Goal: Transaction & Acquisition: Purchase product/service

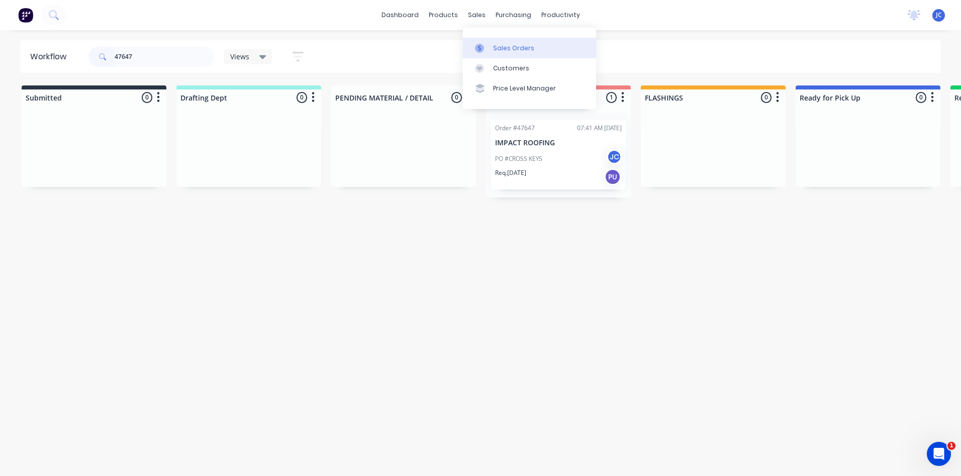
click at [505, 42] on link "Sales Orders" at bounding box center [529, 48] width 133 height 20
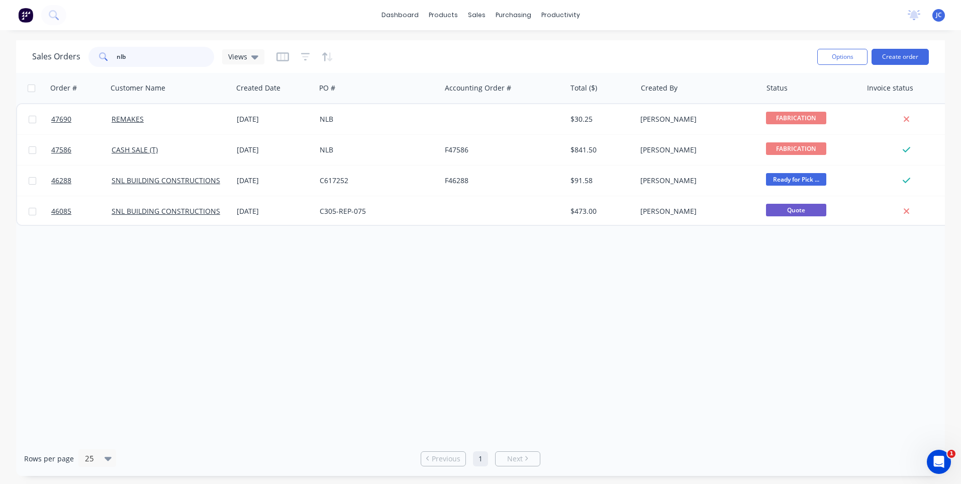
drag, startPoint x: 157, startPoint y: 60, endPoint x: 99, endPoint y: 65, distance: 58.5
click at [99, 65] on div "nlb" at bounding box center [151, 57] width 126 height 20
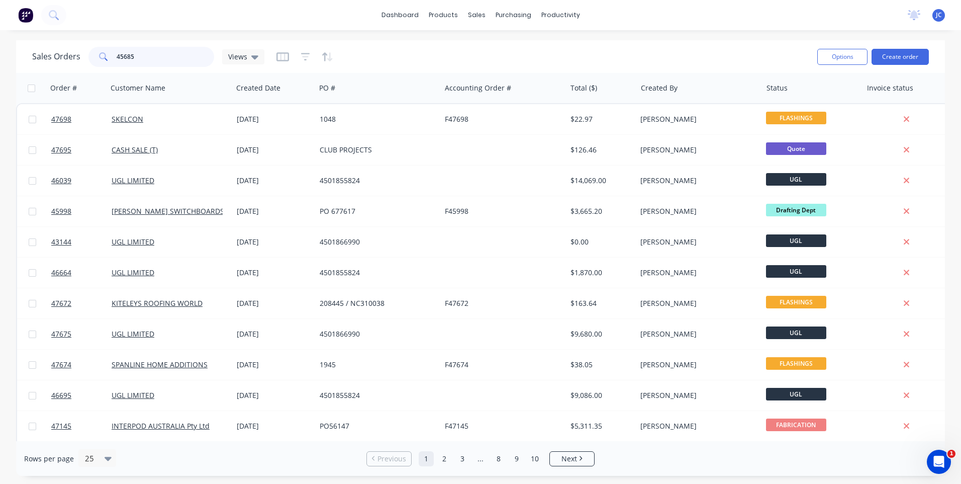
type input "45685"
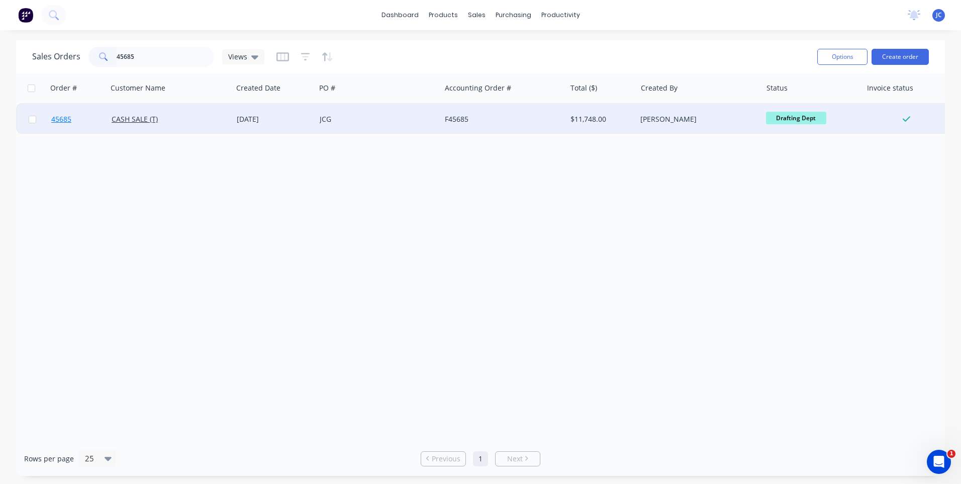
click at [101, 120] on link "45685" at bounding box center [81, 119] width 60 height 30
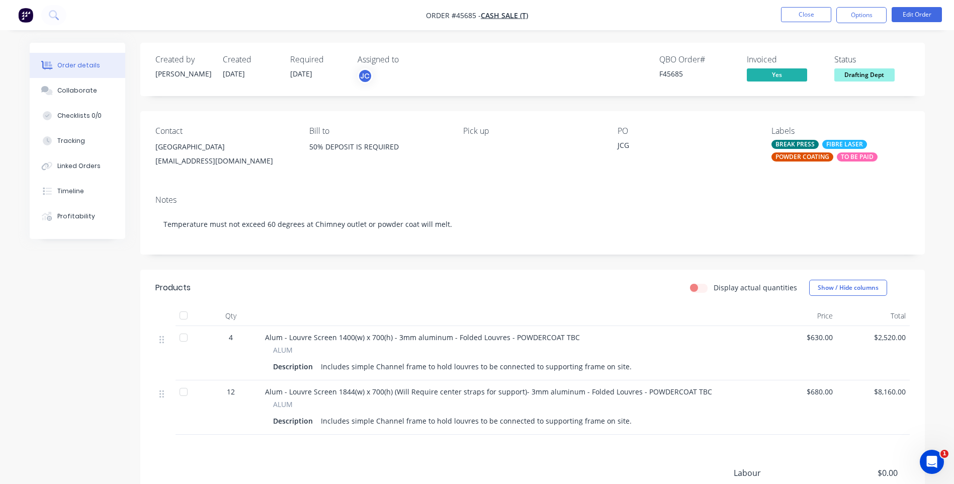
scroll to position [108, 0]
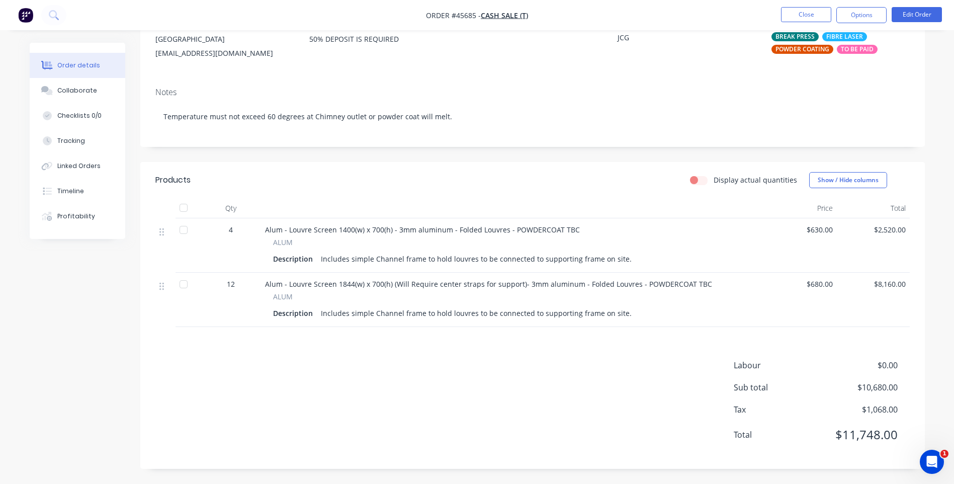
click at [359, 230] on span "Alum - Louvre Screen 1400(w) x 700(h) - 3mm aluminum - Folded Louvres - POWDERC…" at bounding box center [422, 230] width 315 height 10
click at [911, 15] on button "Edit Order" at bounding box center [917, 14] width 50 height 15
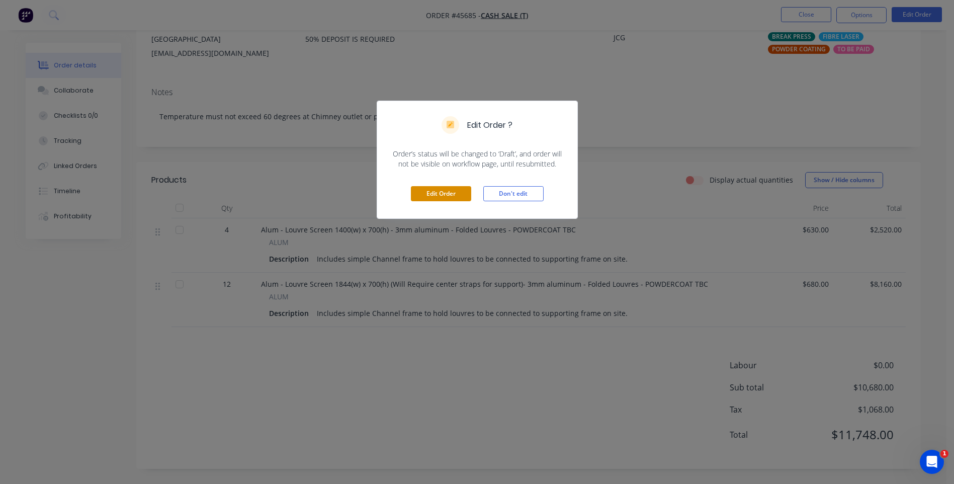
click at [449, 194] on button "Edit Order" at bounding box center [441, 193] width 60 height 15
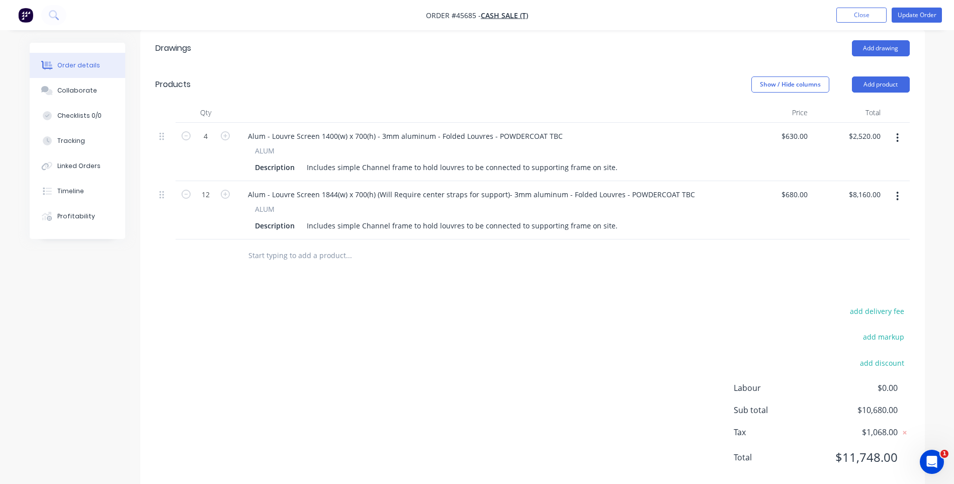
scroll to position [201, 0]
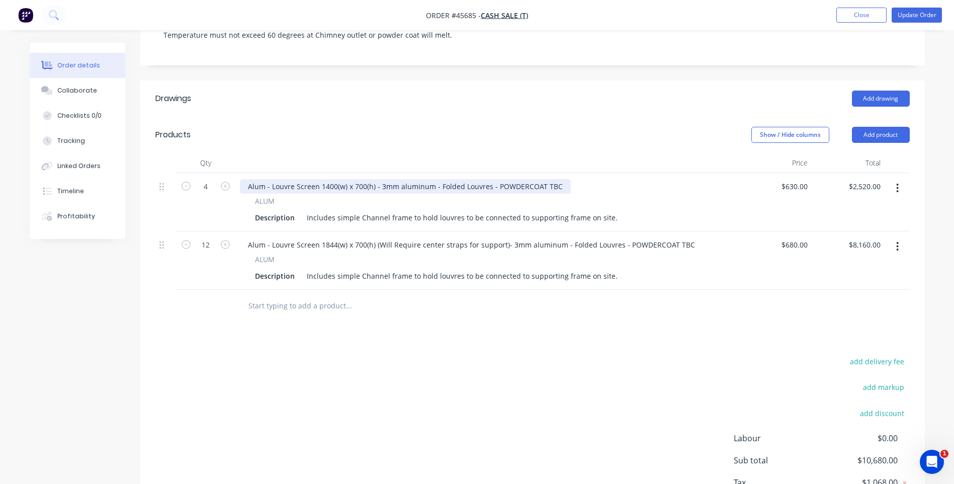
click at [334, 179] on div "Alum - Louvre Screen 1400(w) x 700(h) - 3mm aluminum - Folded Louvres - POWDERC…" at bounding box center [405, 186] width 331 height 15
click at [373, 179] on div "Alum - Louvre Screen 1446(w) x 700(h) - 3mm aluminum - Folded Louvres - POWDERC…" at bounding box center [405, 186] width 331 height 15
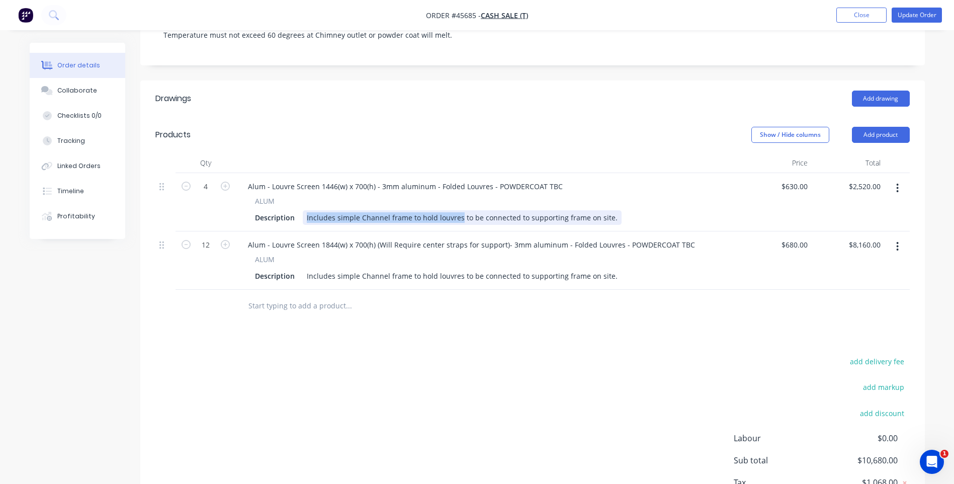
drag, startPoint x: 305, startPoint y: 207, endPoint x: 611, endPoint y: 206, distance: 306.2
click at [611, 210] on div "Includes simple Channel frame to hold louvres to be connected to supporting fra…" at bounding box center [462, 217] width 319 height 15
click at [490, 210] on div "Includes simple Channel frame to hold louvres to be connected to supporting fra…" at bounding box center [462, 217] width 319 height 15
drag, startPoint x: 472, startPoint y: 206, endPoint x: 436, endPoint y: 203, distance: 36.3
click at [436, 210] on div "Includes simple Channel frame to hold louvres to be connected to supporting fra…" at bounding box center [462, 217] width 319 height 15
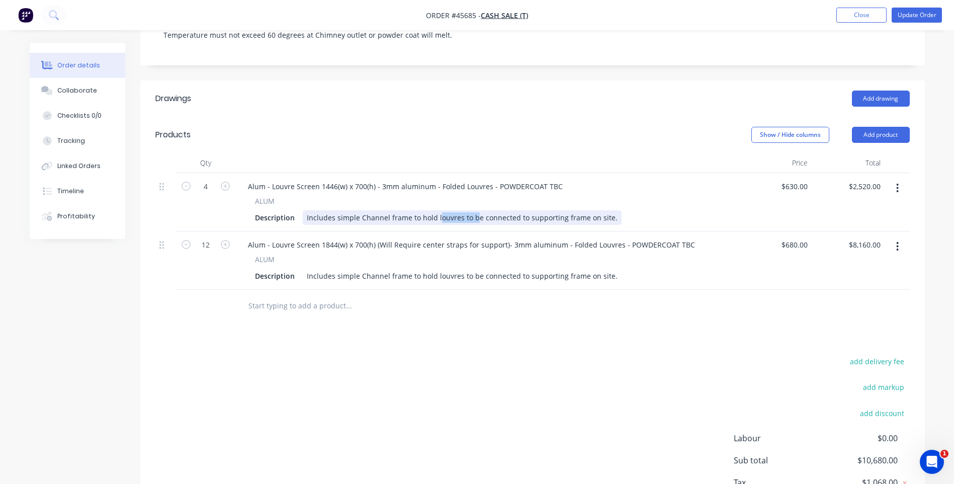
click at [436, 210] on div "Includes simple Channel frame to hold louvres to be connected to supporting fra…" at bounding box center [462, 217] width 319 height 15
drag, startPoint x: 332, startPoint y: 206, endPoint x: 375, endPoint y: 204, distance: 42.3
click at [375, 210] on div "CUT + COUNTERSINK" at bounding box center [342, 217] width 79 height 15
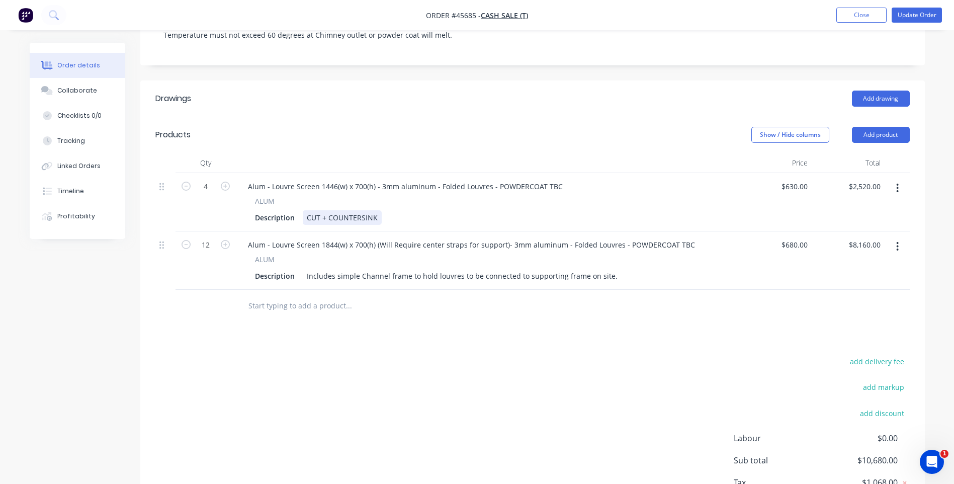
click at [313, 210] on div "CUT + COUNTERSINK" at bounding box center [342, 217] width 79 height 15
drag, startPoint x: 308, startPoint y: 207, endPoint x: 378, endPoint y: 207, distance: 69.9
click at [378, 210] on div "CUT + COUNTERSINK" at bounding box center [342, 217] width 79 height 15
click at [375, 210] on div "CUT + COUNTERSINK" at bounding box center [342, 217] width 79 height 15
click at [542, 210] on div "Description CUT + COUNTERSINK + FOLD + WELD + POWDERCOAT + RIVETING" at bounding box center [485, 217] width 469 height 15
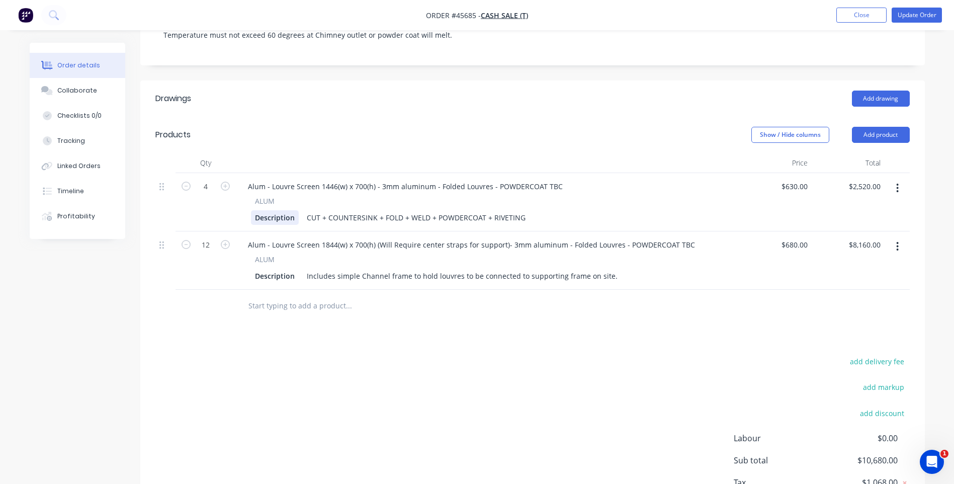
click at [288, 210] on div "Description" at bounding box center [275, 217] width 48 height 15
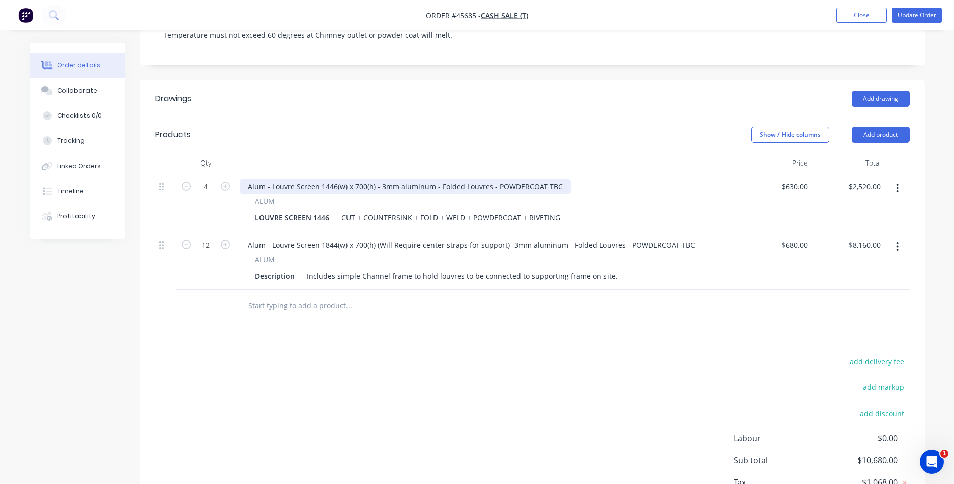
click at [285, 179] on div "Alum - Louvre Screen 1446(w) x 700(h) - 3mm aluminum - Folded Louvres - POWDERC…" at bounding box center [405, 186] width 331 height 15
drag, startPoint x: 247, startPoint y: 175, endPoint x: 565, endPoint y: 174, distance: 317.8
click at [565, 179] on div "Alum - Louvre Screen 1446(w) x 700(h) - 3mm aluminum - Folded Louvres - POWDERC…" at bounding box center [487, 186] width 495 height 15
click at [307, 179] on div "3MM AL 5005, PC" at bounding box center [276, 186] width 73 height 15
click at [306, 179] on div "3MM AL 5005, PC Monument" at bounding box center [296, 186] width 113 height 15
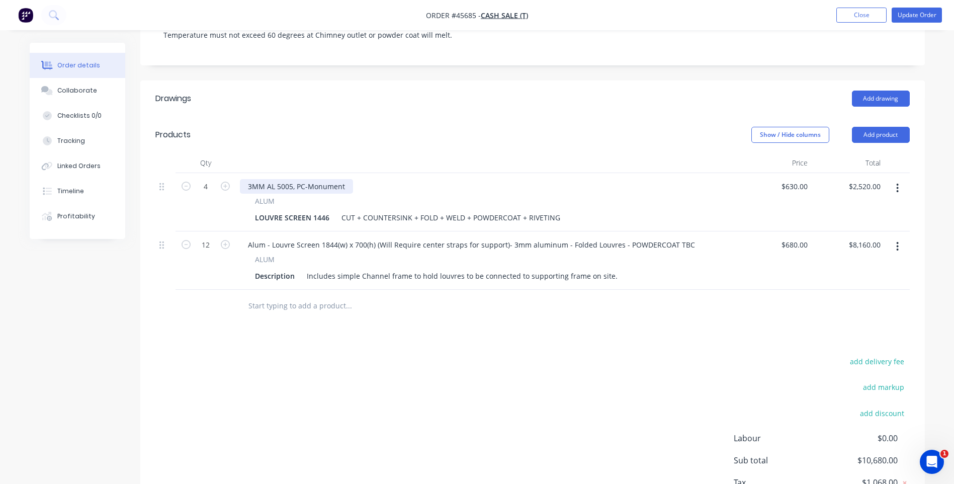
click at [274, 179] on div "3MM AL 5005, PC-Monument" at bounding box center [296, 186] width 113 height 15
click at [392, 179] on div "3MM ALUMINIUM 5005, PC-Monument" at bounding box center [487, 186] width 495 height 15
click at [294, 210] on div "LOUVRE SCREEN 1446" at bounding box center [292, 217] width 82 height 15
click at [327, 210] on div "LOUVRE SCREEN 1446" at bounding box center [292, 217] width 82 height 15
click at [328, 210] on div "LOUVRE SCREEN 1446" at bounding box center [292, 217] width 82 height 15
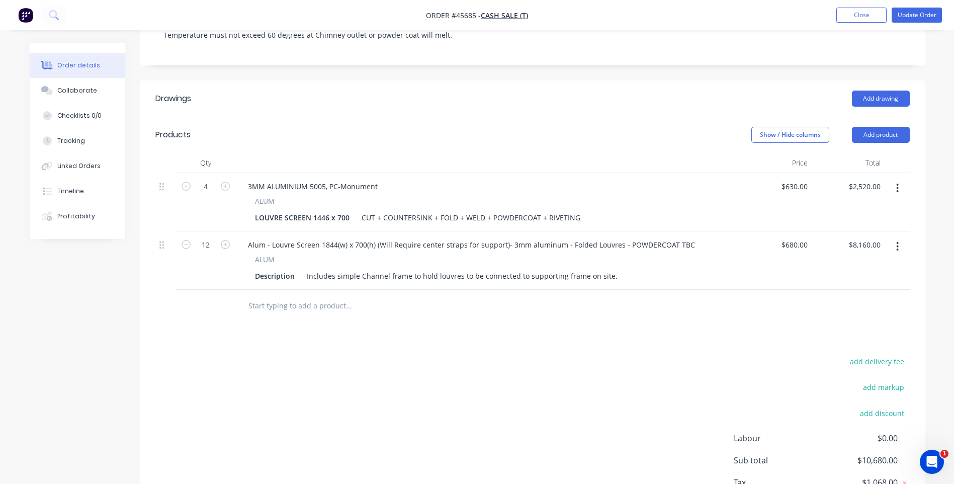
click at [268, 196] on span "ALUM" at bounding box center [265, 201] width 20 height 11
click at [269, 196] on span "ALUM" at bounding box center [265, 201] width 20 height 11
drag, startPoint x: 269, startPoint y: 190, endPoint x: 386, endPoint y: 183, distance: 117.3
click at [386, 183] on div "3MM ALUMINIUM 5005, PC-Monument ALUM LOUVRE SCREEN 1446 x 700 CUT + COUNTERSINK…" at bounding box center [487, 202] width 503 height 58
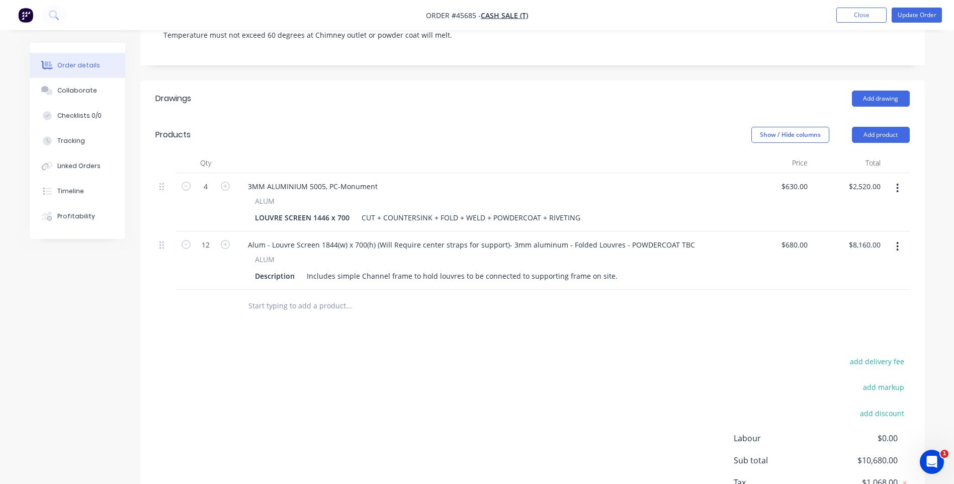
click at [897, 184] on icon "button" at bounding box center [898, 188] width 2 height 9
click at [843, 207] on div "Edit" at bounding box center [861, 214] width 77 height 15
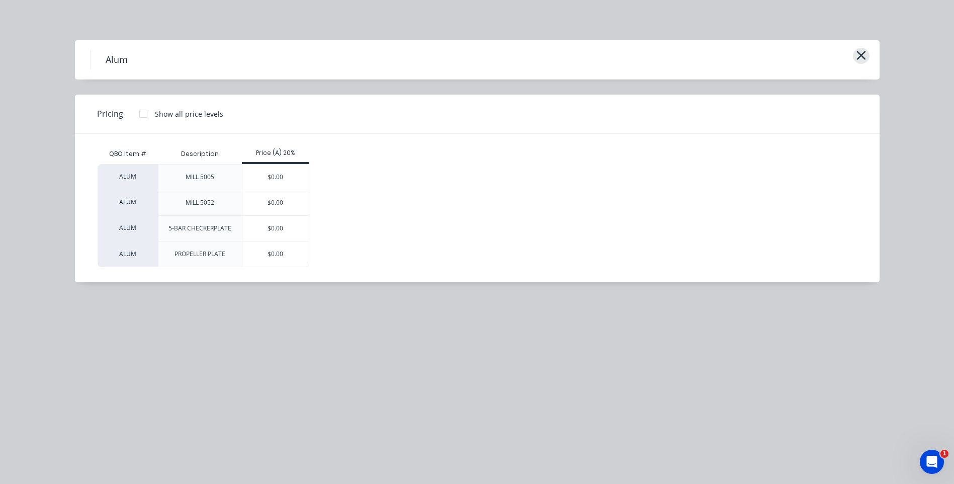
click at [864, 55] on icon "button" at bounding box center [861, 55] width 11 height 14
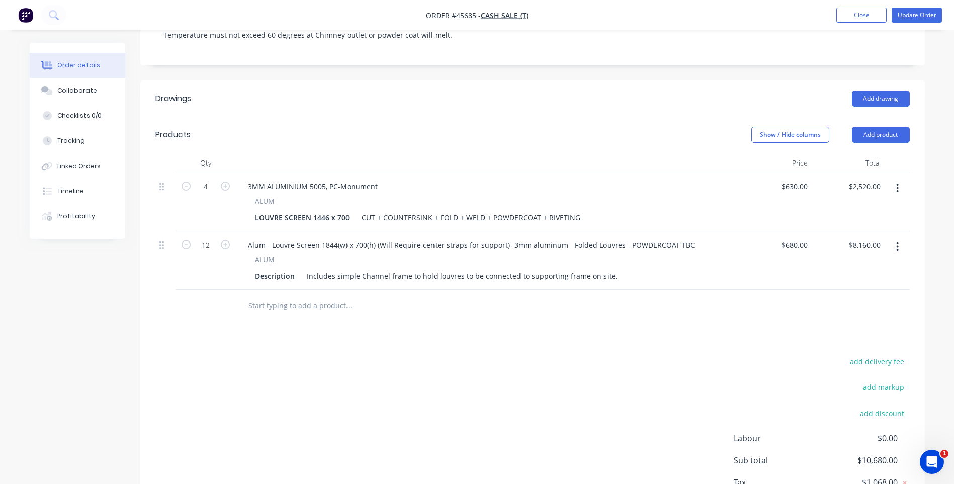
click at [261, 196] on span "ALUM" at bounding box center [265, 201] width 20 height 11
drag, startPoint x: 261, startPoint y: 191, endPoint x: 330, endPoint y: 188, distance: 69.0
drag, startPoint x: 330, startPoint y: 188, endPoint x: 625, endPoint y: 194, distance: 294.2
click at [625, 196] on div "ALUM" at bounding box center [487, 201] width 465 height 11
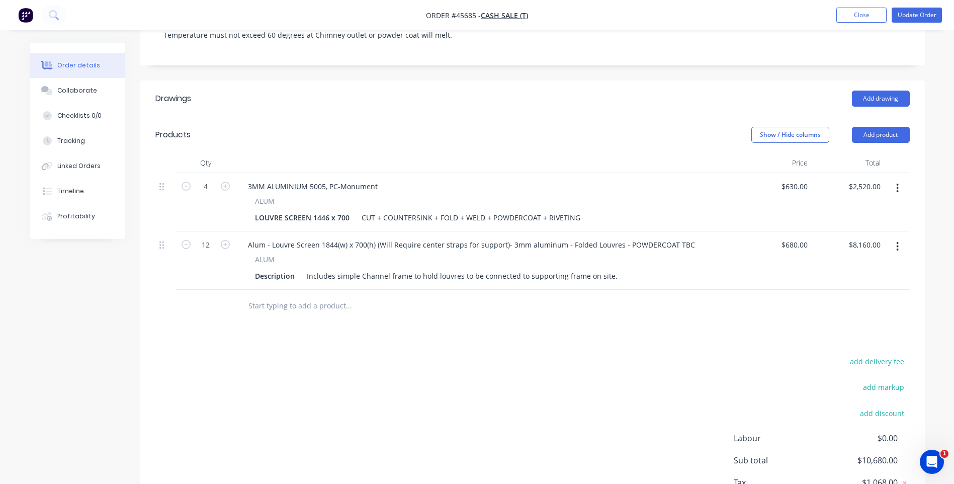
click at [895, 179] on button "button" at bounding box center [897, 188] width 24 height 18
click at [834, 207] on div "Edit" at bounding box center [861, 214] width 77 height 15
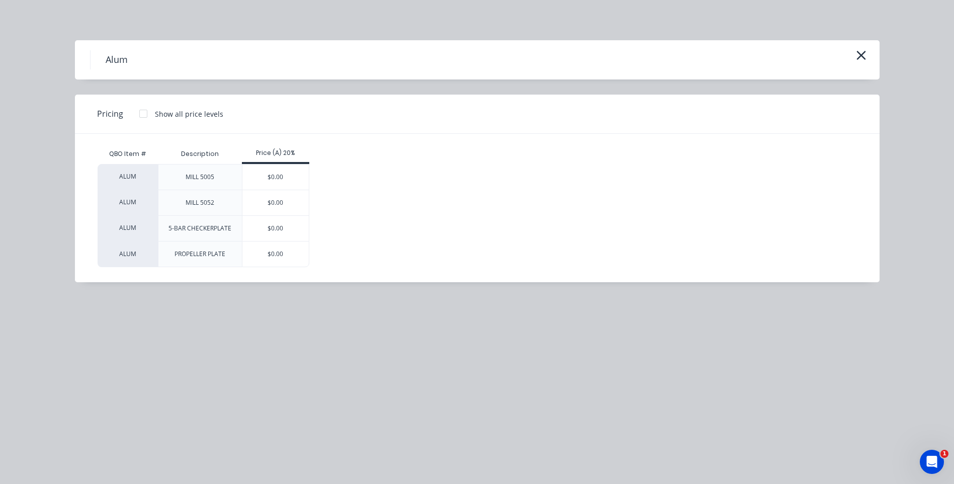
click at [202, 180] on div "MILL 5005" at bounding box center [200, 176] width 29 height 9
click at [144, 112] on div at bounding box center [143, 114] width 20 height 20
click at [142, 114] on div at bounding box center [143, 114] width 20 height 20
click at [858, 55] on icon "button" at bounding box center [861, 55] width 11 height 14
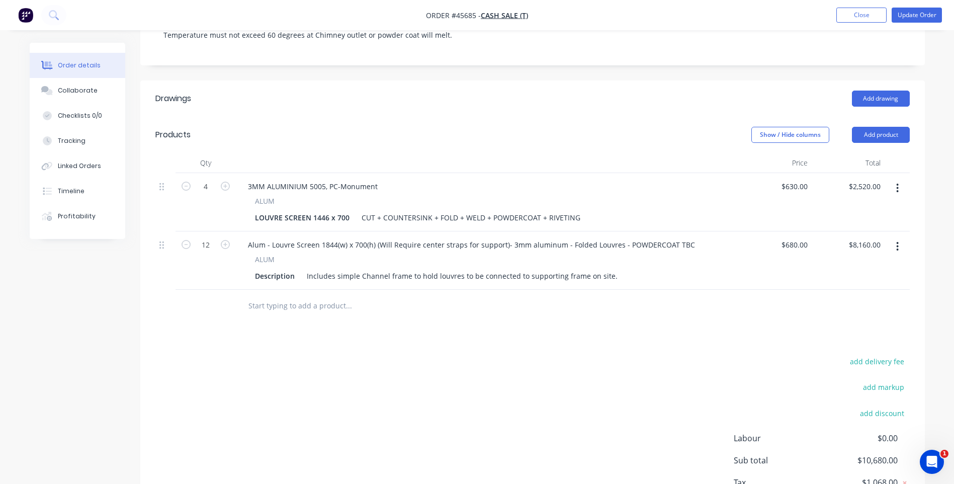
click at [530, 327] on div "Drawings Add drawing Products Show / Hide columns Add product Qty Price Total 4…" at bounding box center [532, 310] width 784 height 461
click at [870, 127] on button "Add product" at bounding box center [881, 135] width 58 height 16
click at [842, 153] on div "Product catalogue" at bounding box center [861, 160] width 77 height 15
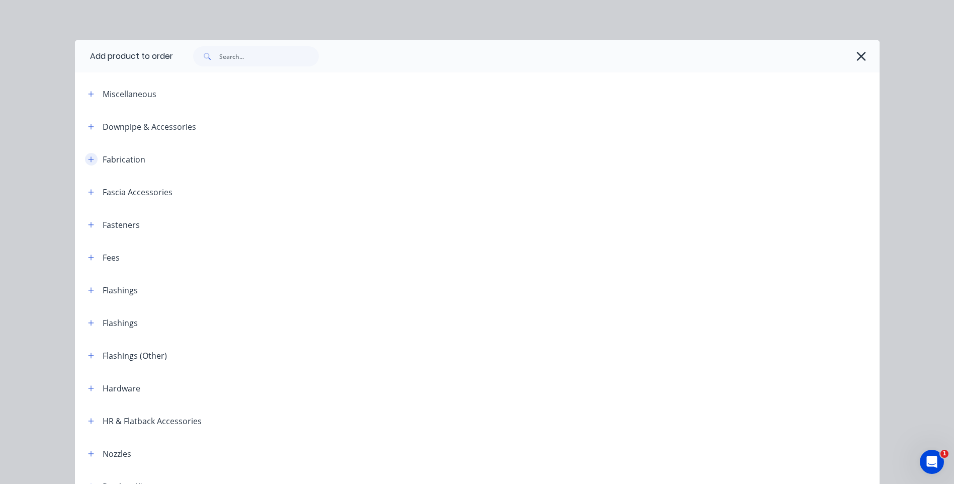
click at [88, 159] on icon "button" at bounding box center [91, 159] width 6 height 7
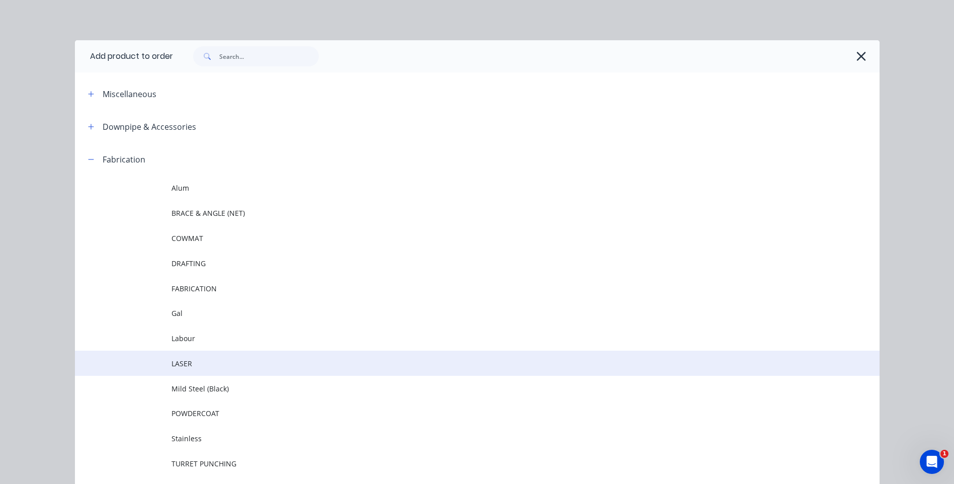
click at [182, 366] on span "LASER" at bounding box center [454, 363] width 566 height 11
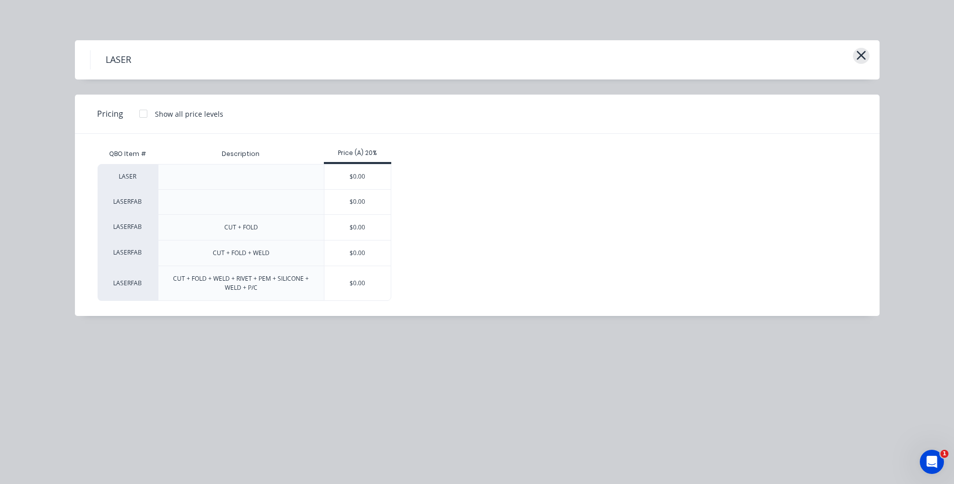
click at [864, 54] on icon "button" at bounding box center [861, 55] width 11 height 14
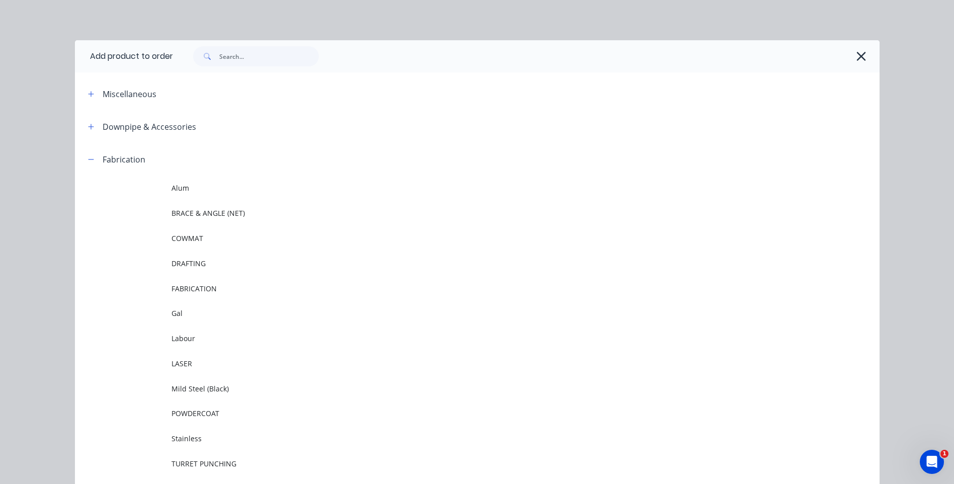
scroll to position [143, 0]
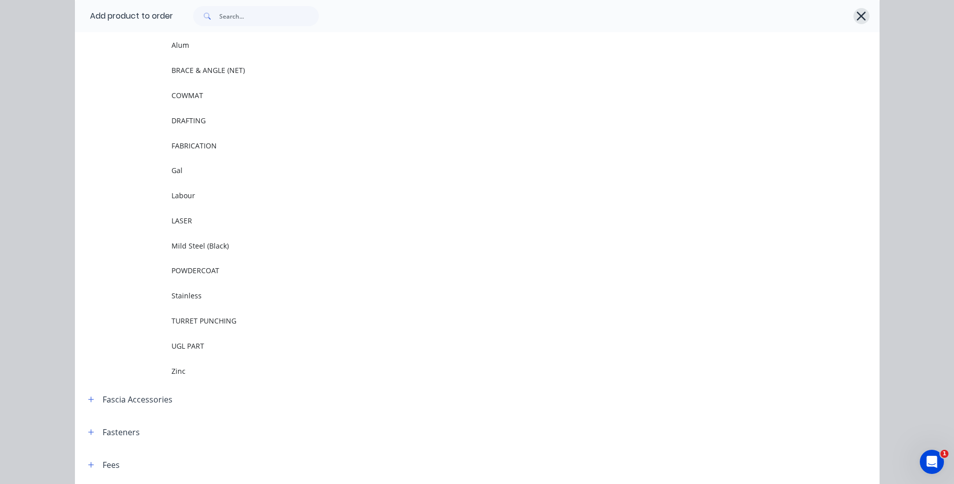
click at [856, 16] on icon "button" at bounding box center [861, 16] width 11 height 14
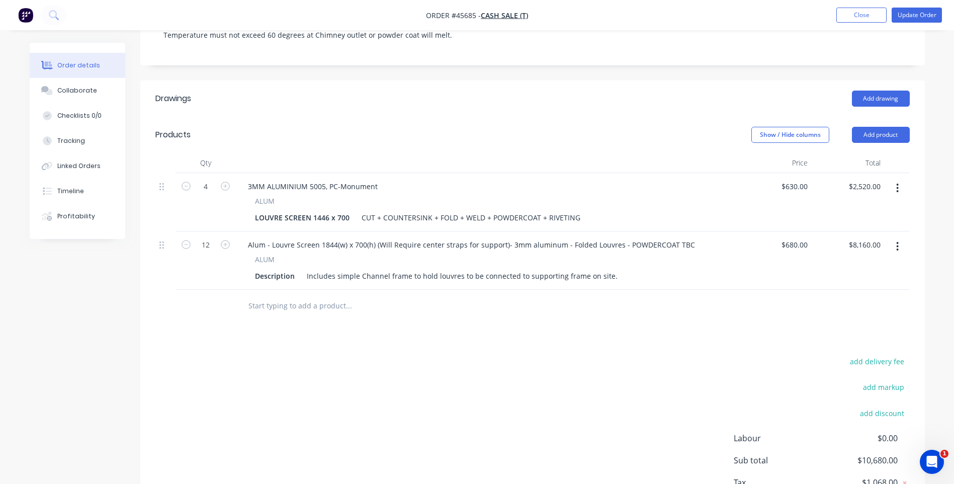
click at [895, 179] on button "button" at bounding box center [897, 188] width 24 height 18
click at [850, 227] on div "Duplicate" at bounding box center [861, 234] width 77 height 15
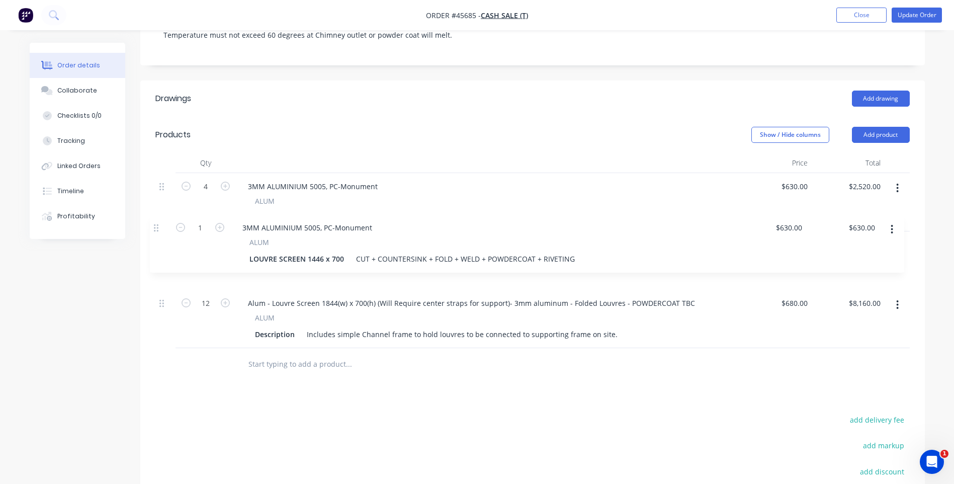
drag, startPoint x: 164, startPoint y: 293, endPoint x: 159, endPoint y: 225, distance: 68.1
click at [159, 225] on div "4 3MM ALUMINIUM 5005, PC-Monument ALUM LOUVRE SCREEN 1446 x 700 CUT + COUNTERSI…" at bounding box center [532, 260] width 754 height 175
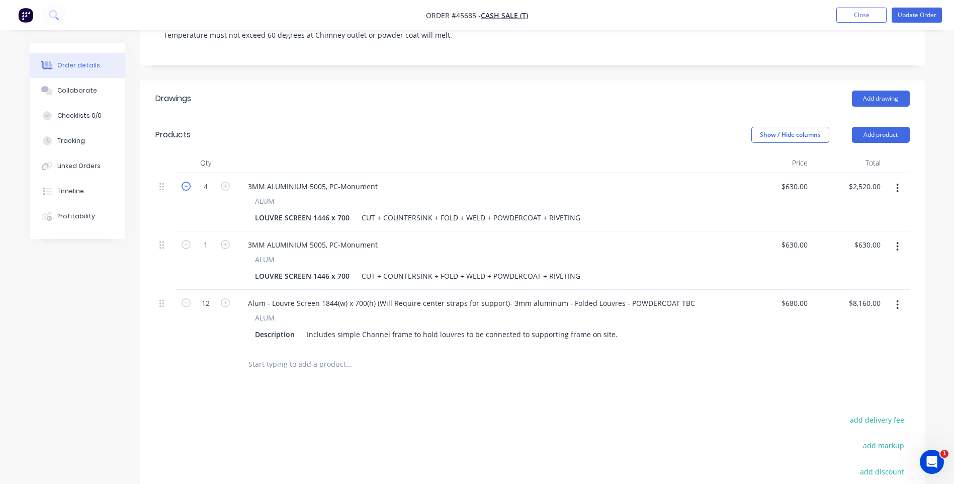
click at [183, 182] on icon "button" at bounding box center [186, 186] width 9 height 9
type input "3"
type input "$1,890.00"
click at [183, 182] on icon "button" at bounding box center [186, 186] width 9 height 9
type input "2"
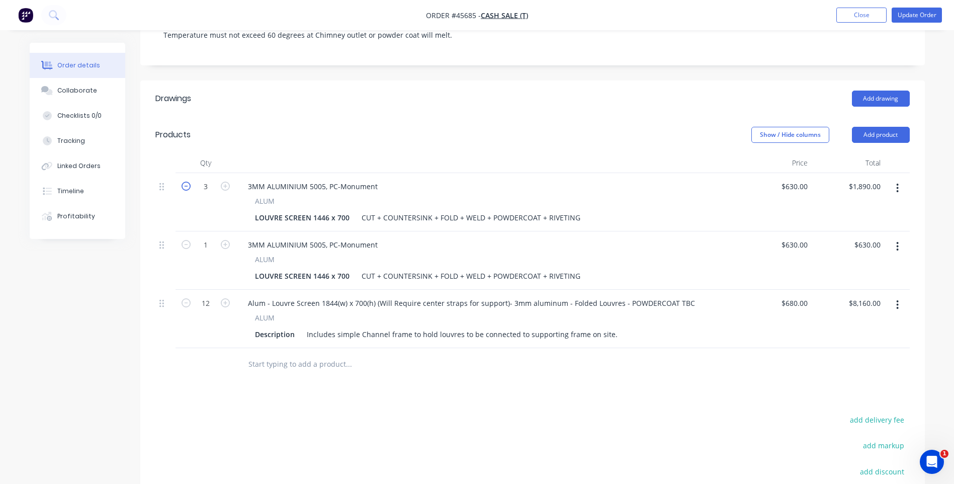
type input "$1,260.00"
click at [226, 240] on icon "button" at bounding box center [225, 244] width 9 height 9
type input "2"
type input "$1,260.00"
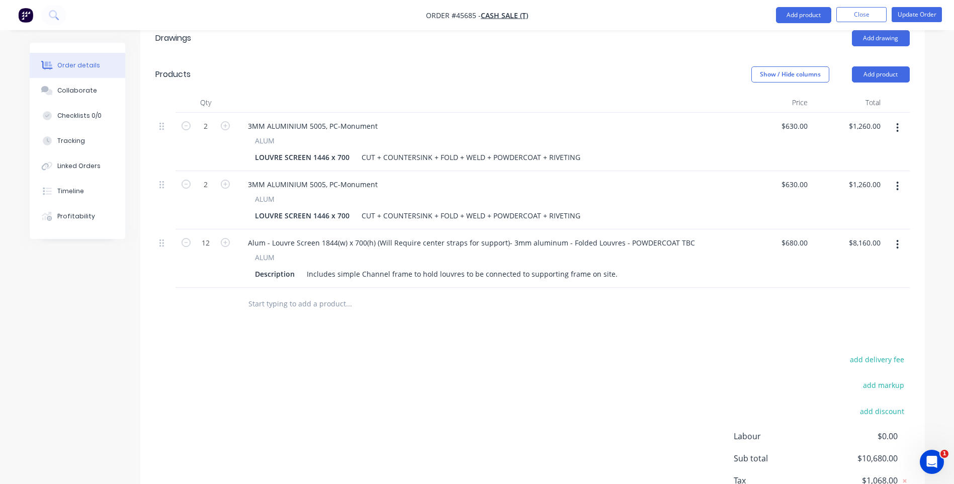
scroll to position [321, 0]
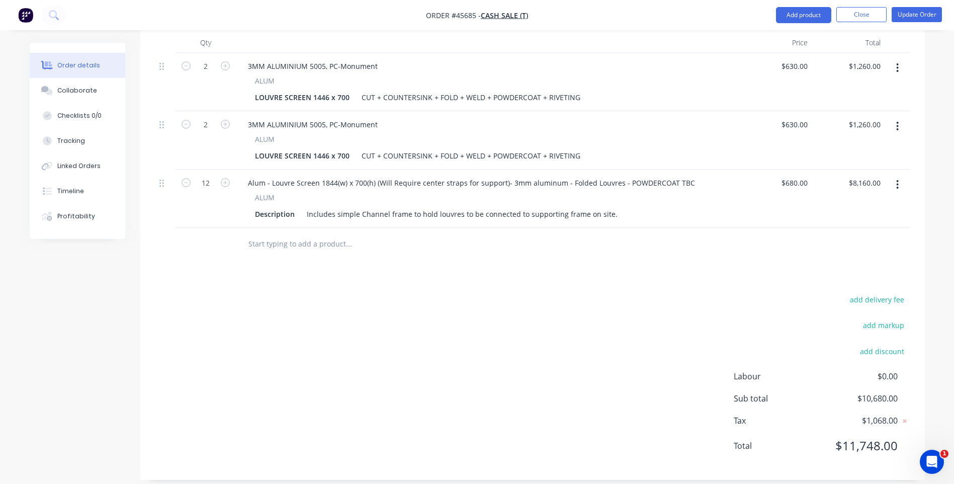
click at [576, 272] on div "Drawings Add drawing Products Show / Hide columns Add product Qty Price Total 2…" at bounding box center [532, 219] width 784 height 519
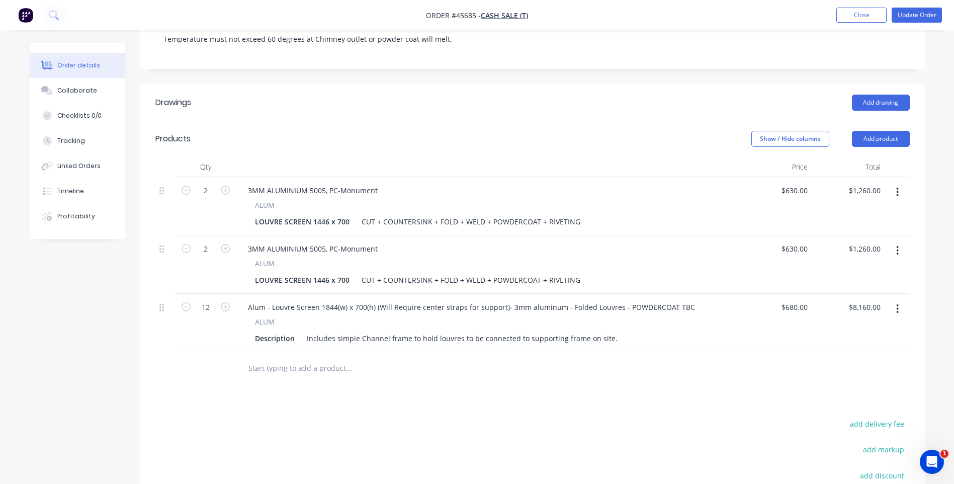
scroll to position [170, 0]
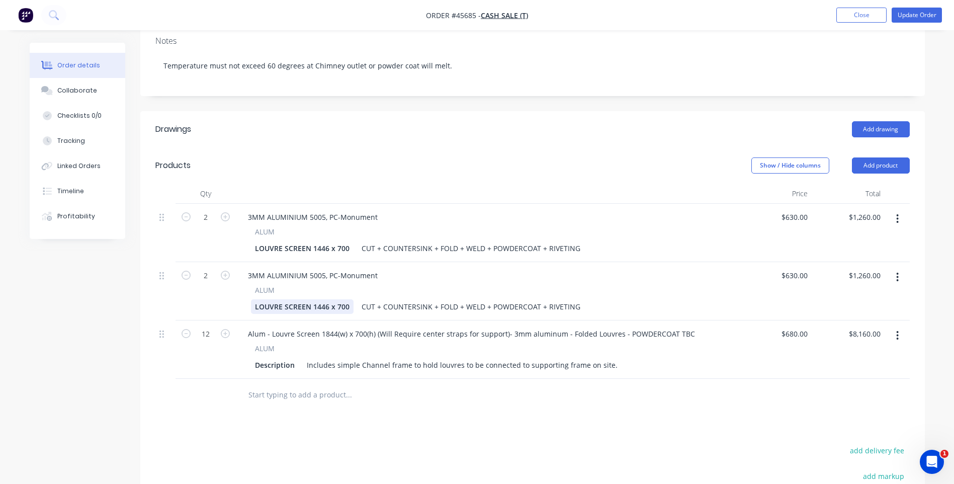
click at [323, 299] on div "LOUVRE SCREEN 1446 x 700" at bounding box center [302, 306] width 103 height 15
click at [324, 241] on div "LOUVRE SCREEN 1446 x 700" at bounding box center [302, 248] width 103 height 15
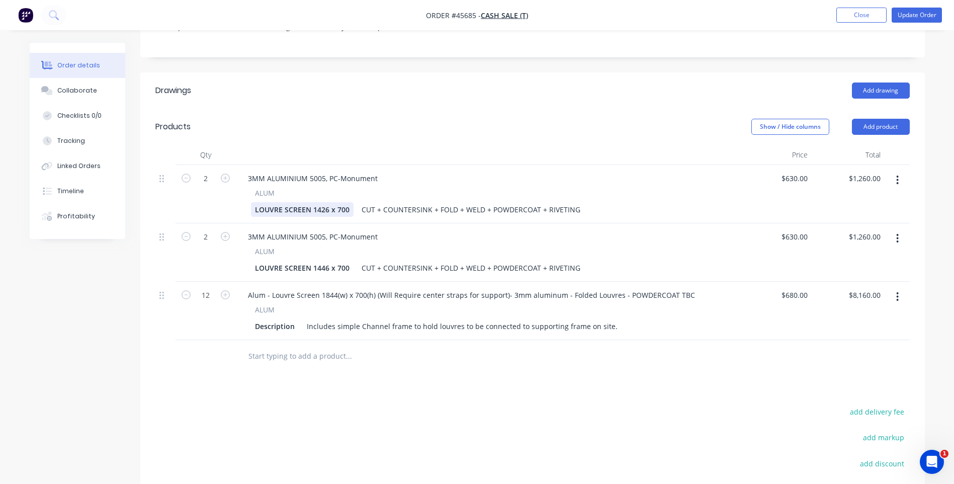
scroll to position [321, 0]
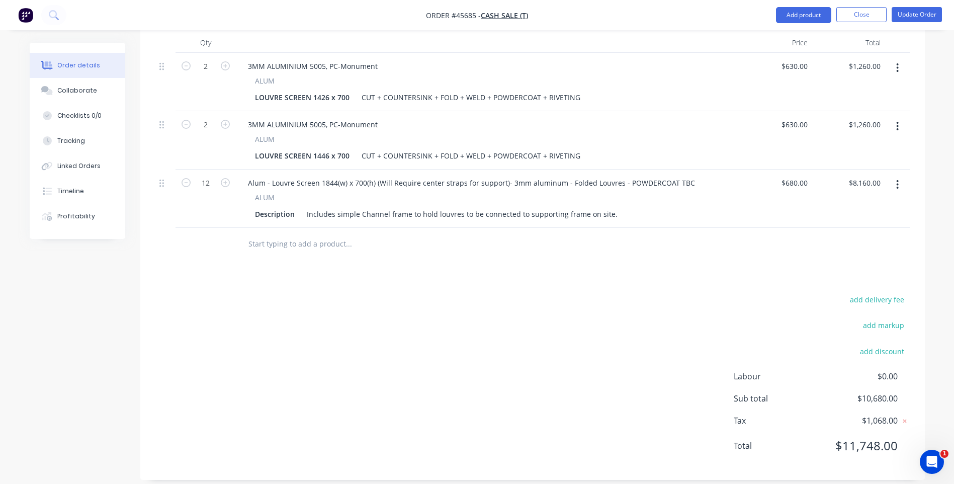
click at [331, 192] on div "ALUM" at bounding box center [487, 197] width 465 height 11
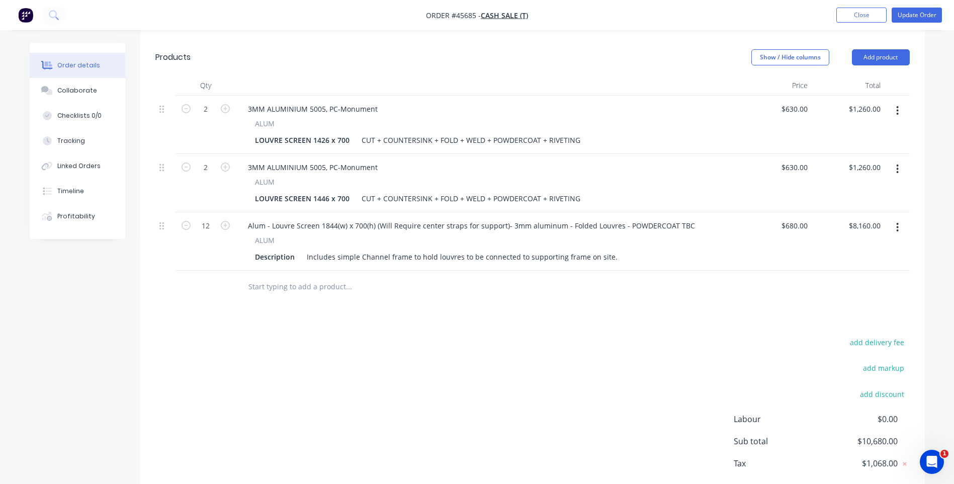
scroll to position [221, 0]
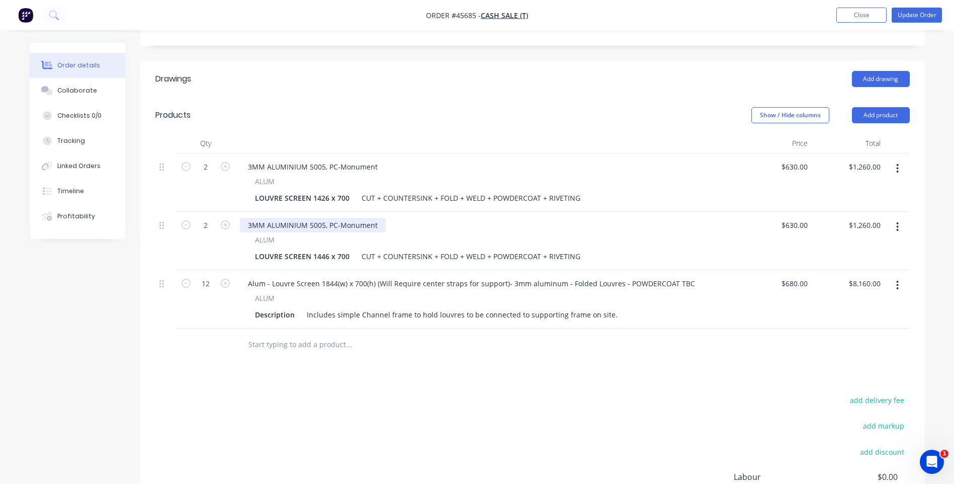
click at [288, 218] on div "3MM ALUMINIUM 5005, PC-Monument" at bounding box center [313, 225] width 146 height 15
copy div "3MM ALUMINIUM 5005, PC-Monument"
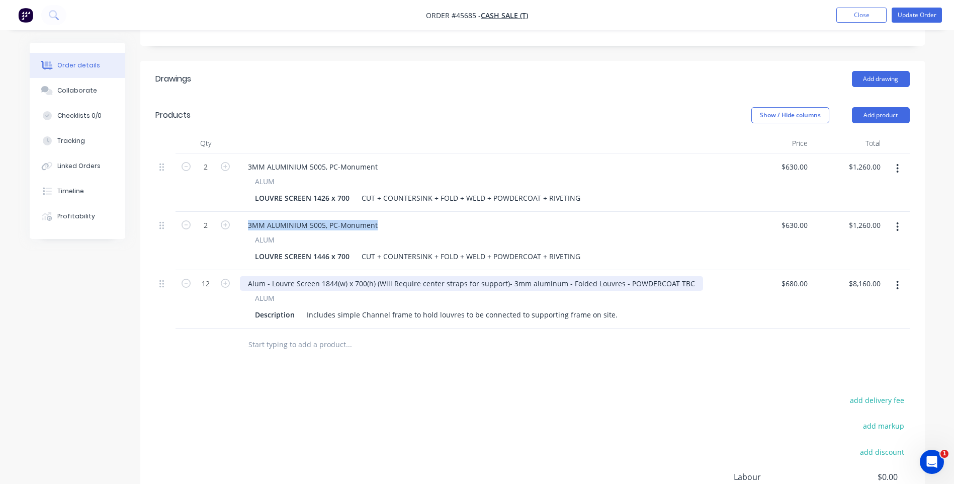
click at [291, 276] on div "Alum - Louvre Screen 1844(w) x 700(h) (Will Require center straps for support)-…" at bounding box center [471, 283] width 463 height 15
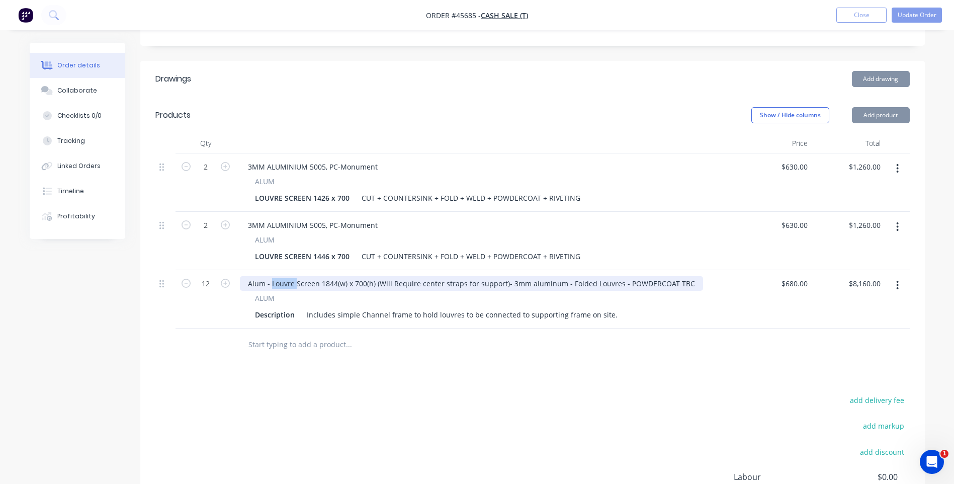
click at [291, 276] on div "Alum - Louvre Screen 1844(w) x 700(h) (Will Require center straps for support)-…" at bounding box center [471, 283] width 463 height 15
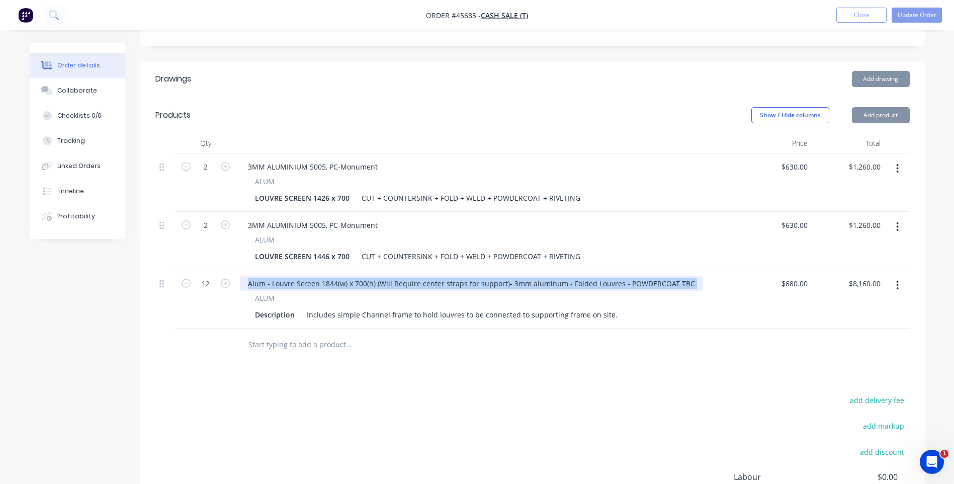
click at [291, 276] on div "Alum - Louvre Screen 1844(w) x 700(h) (Will Require center straps for support)-…" at bounding box center [471, 283] width 463 height 15
paste div
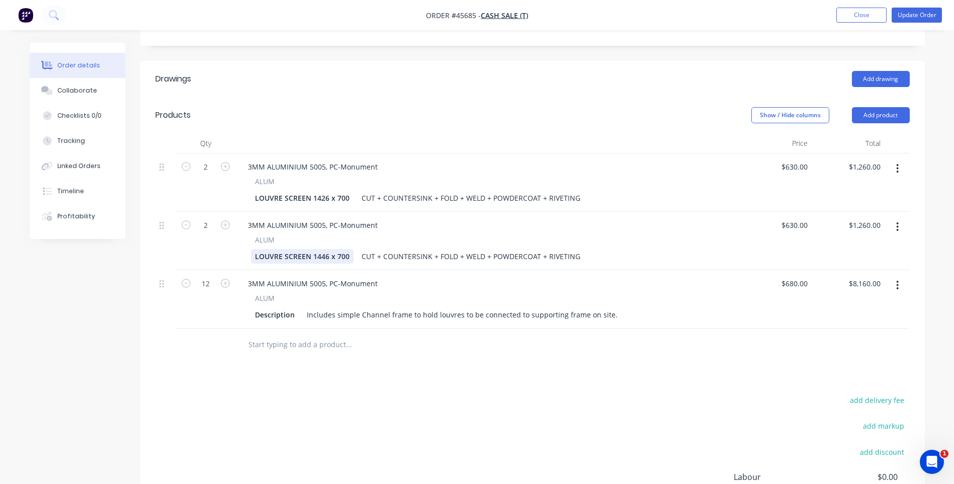
click at [294, 249] on div "LOUVRE SCREEN 1446 x 700" at bounding box center [302, 256] width 103 height 15
copy div "LOUVRE SCREEN 1446 x 700"
click at [280, 307] on div "Description" at bounding box center [275, 314] width 48 height 15
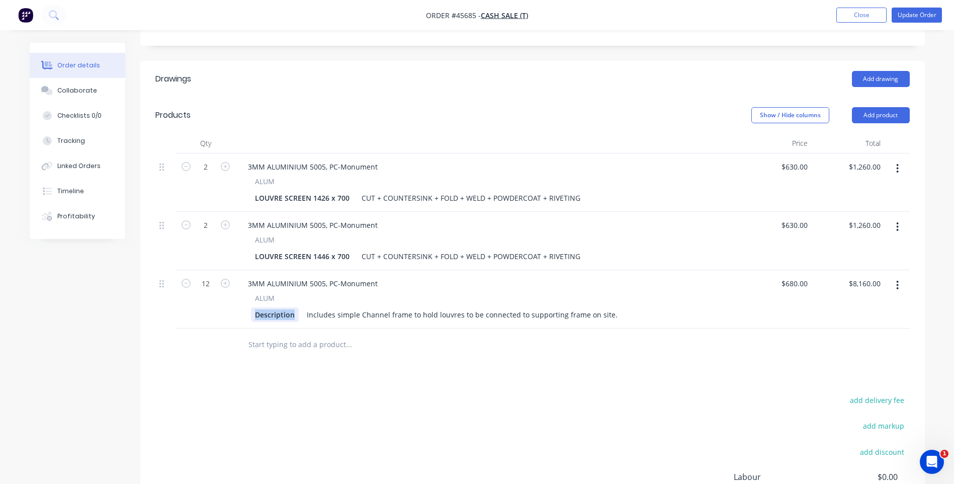
click at [280, 307] on div "Description" at bounding box center [275, 314] width 48 height 15
paste div
drag, startPoint x: 327, startPoint y: 303, endPoint x: 328, endPoint y: 308, distance: 5.6
click at [327, 307] on div "LOUVRE SCREEN 1446 x 700" at bounding box center [302, 314] width 103 height 15
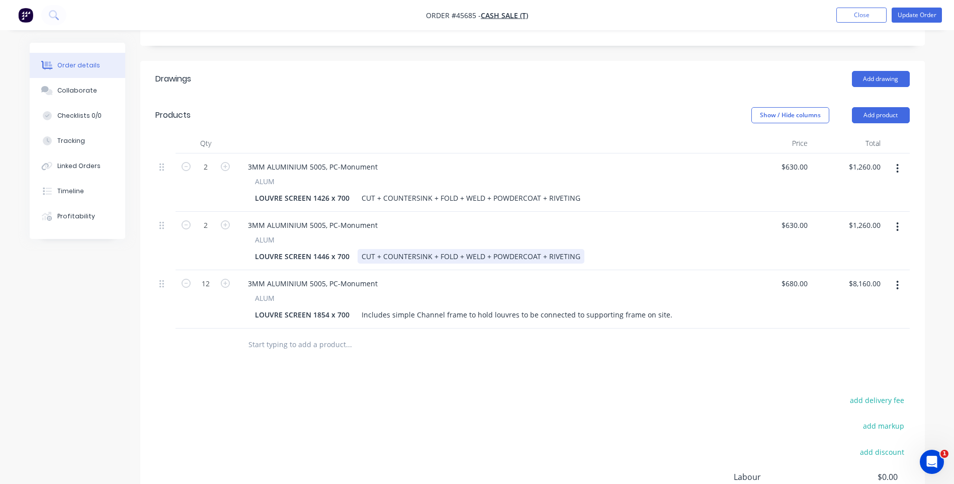
click at [399, 249] on div "CUT + COUNTERSINK + FOLD + WELD + POWDERCOAT + RIVETING" at bounding box center [471, 256] width 227 height 15
copy div "CUT + COUNTERSINK + FOLD + WELD + POWDERCOAT + RIVETING"
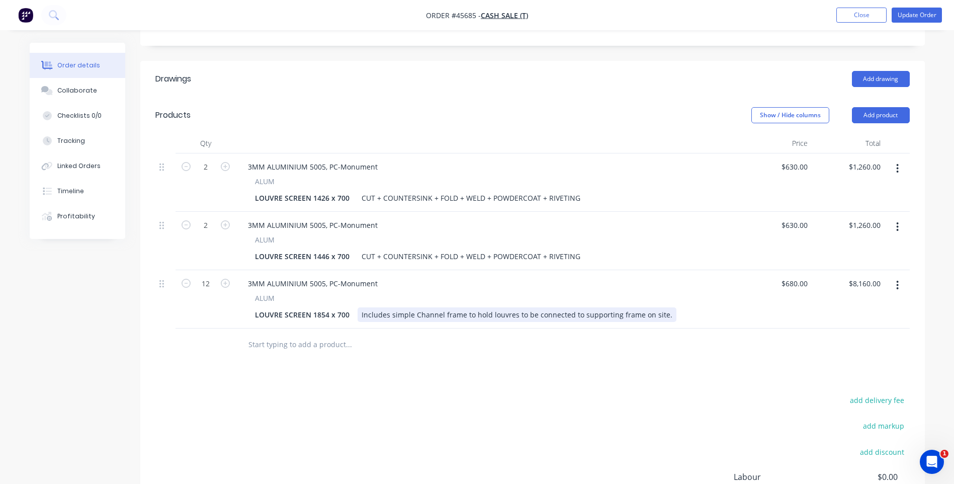
click at [454, 307] on div "Includes simple Channel frame to hold louvres to be connected to supporting fra…" at bounding box center [517, 314] width 319 height 15
paste div
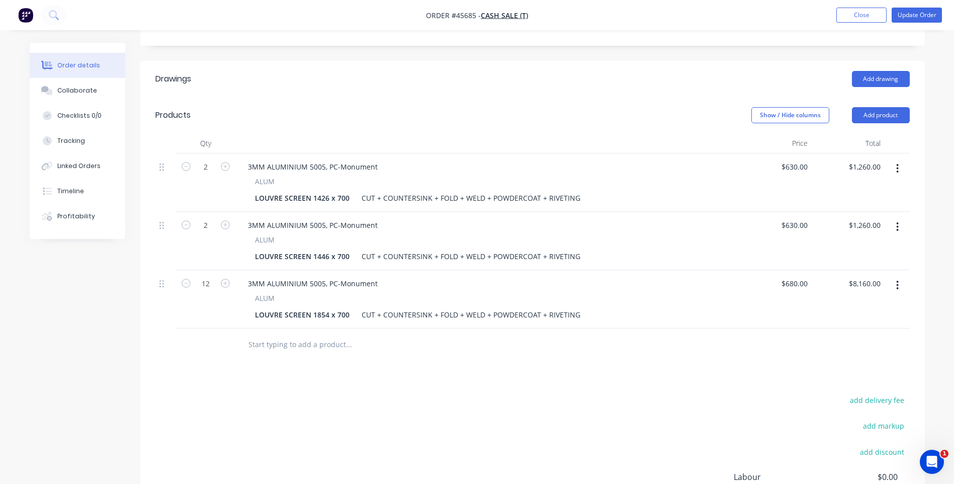
click at [495, 347] on div at bounding box center [417, 344] width 362 height 33
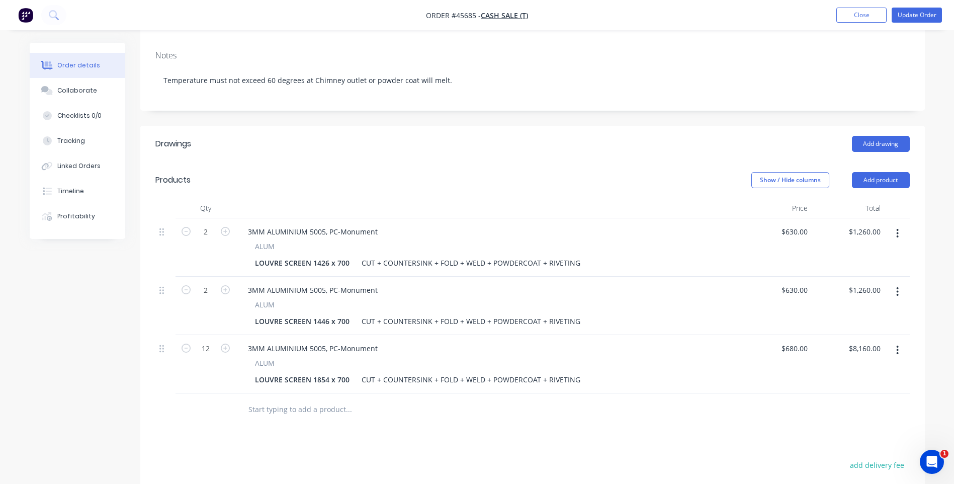
scroll to position [0, 0]
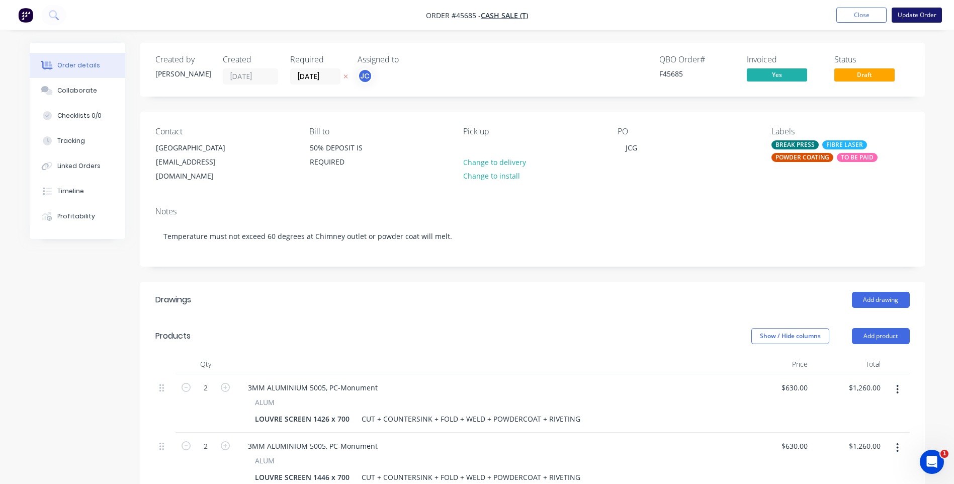
click at [906, 16] on button "Update Order" at bounding box center [917, 15] width 50 height 15
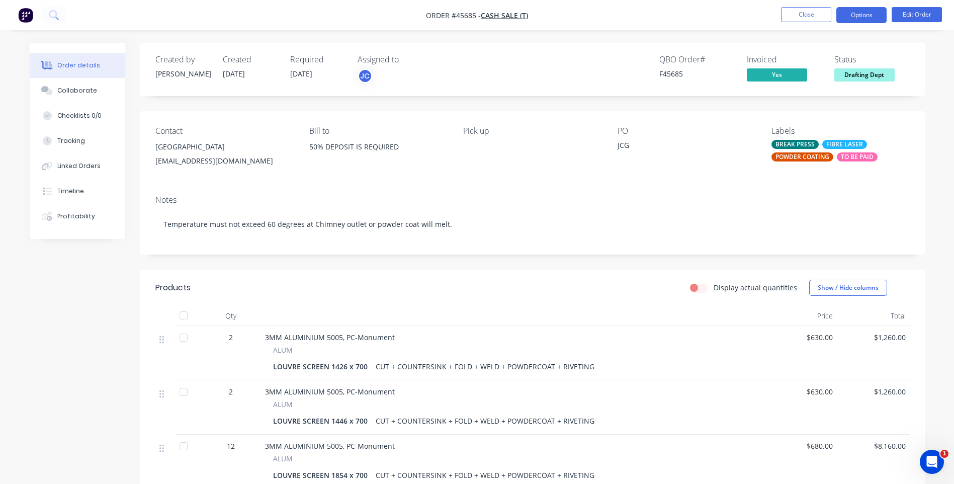
click at [851, 17] on button "Options" at bounding box center [861, 15] width 50 height 16
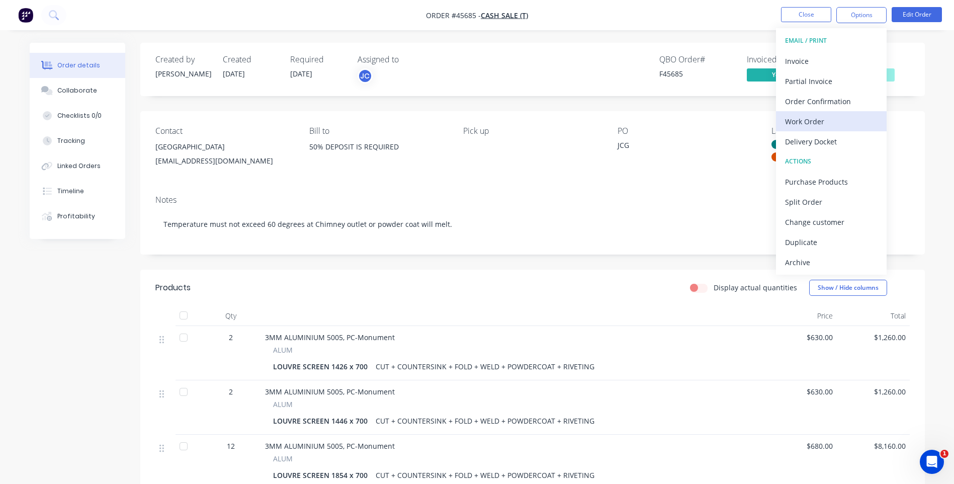
click at [815, 119] on div "Work Order" at bounding box center [831, 121] width 93 height 15
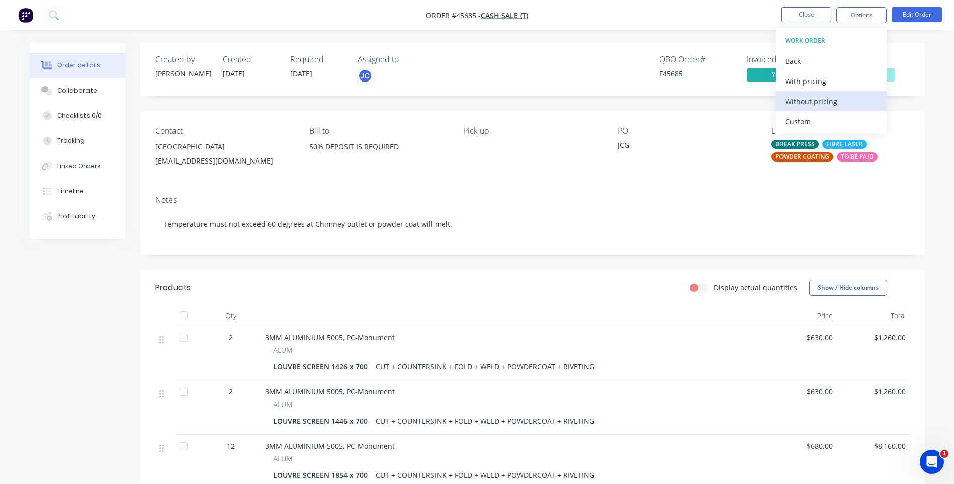
click at [816, 102] on div "Without pricing" at bounding box center [831, 101] width 93 height 15
click at [920, 48] on div "Created by [PERSON_NAME] Created [DATE] Required [DATE] Assigned to JC QBO Orde…" at bounding box center [532, 69] width 784 height 53
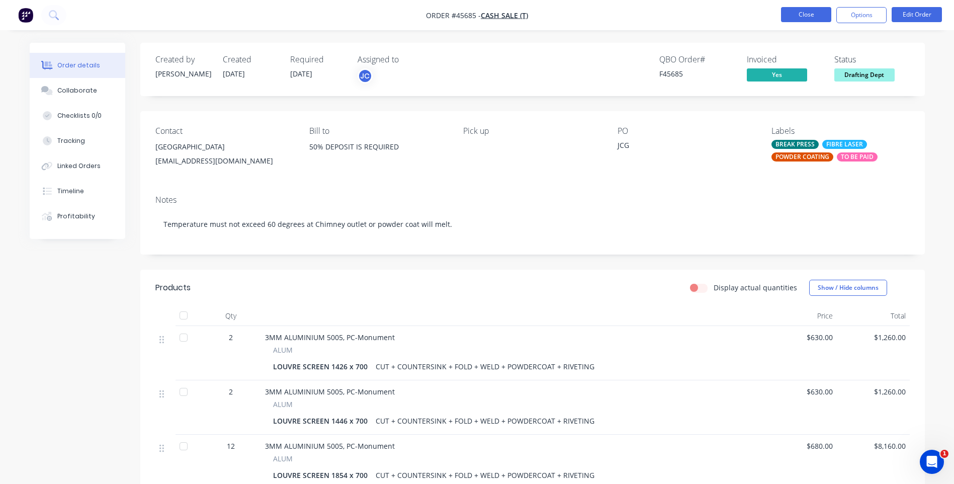
click at [808, 17] on button "Close" at bounding box center [806, 14] width 50 height 15
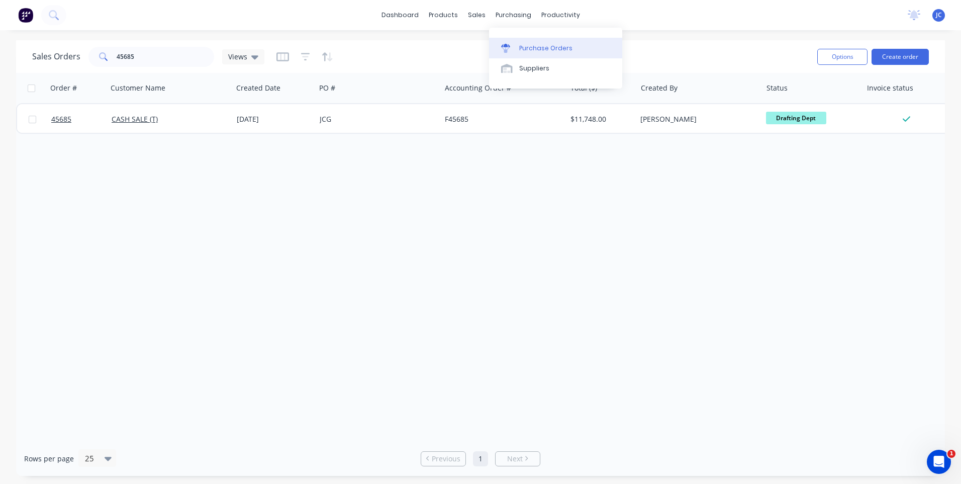
click at [525, 43] on link "Purchase Orders" at bounding box center [555, 48] width 133 height 20
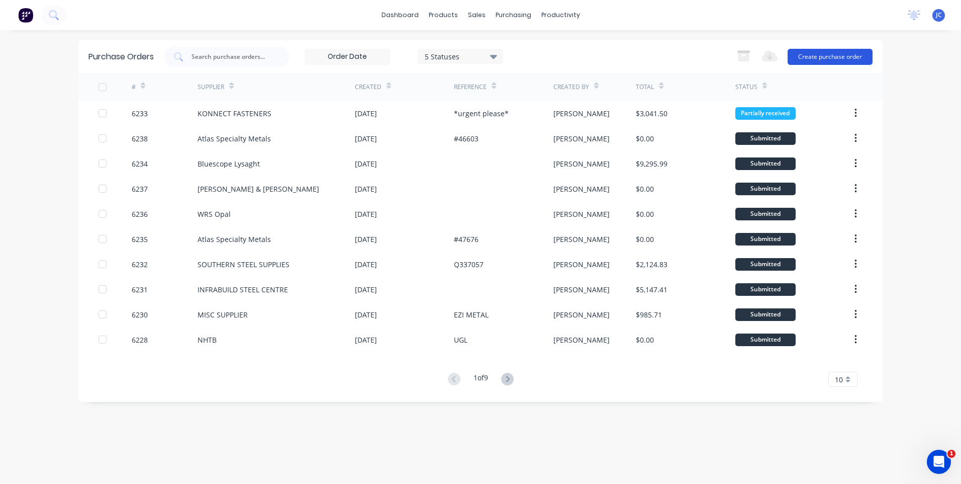
click at [816, 59] on button "Create purchase order" at bounding box center [830, 57] width 85 height 16
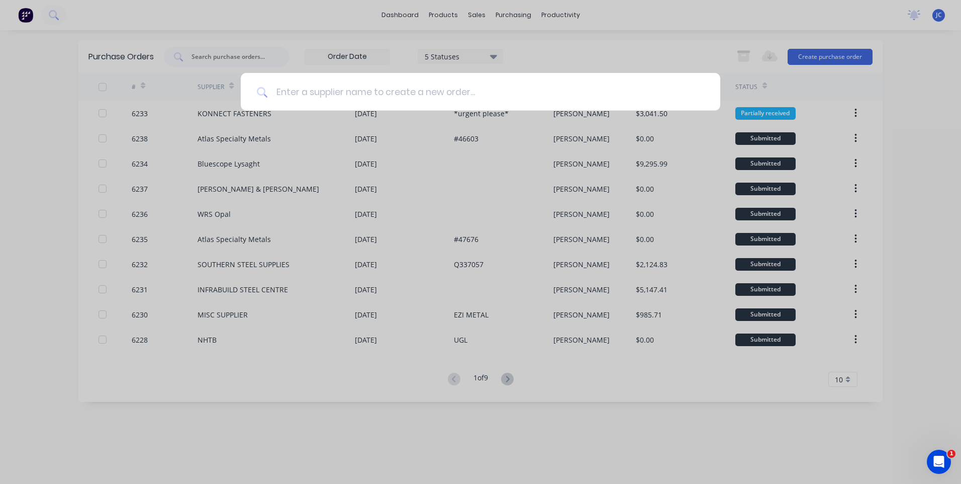
click at [353, 93] on input at bounding box center [486, 92] width 436 height 38
click at [488, 95] on input at bounding box center [486, 92] width 436 height 38
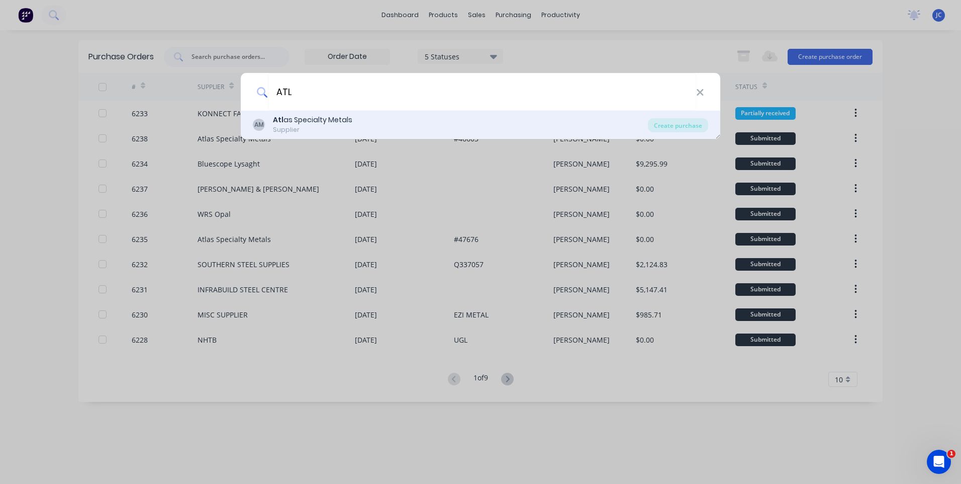
type input "ATL"
click at [277, 122] on b "Atl" at bounding box center [278, 120] width 11 height 10
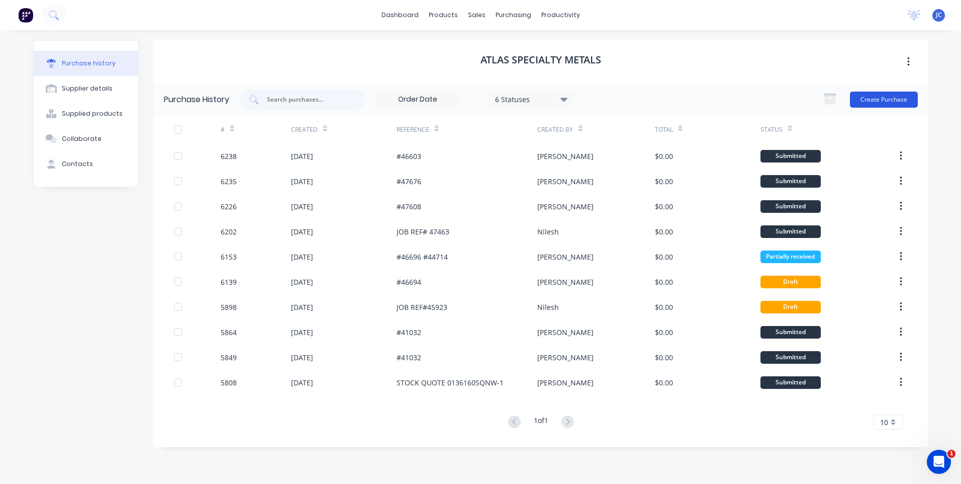
click at [895, 101] on button "Create Purchase" at bounding box center [884, 100] width 68 height 16
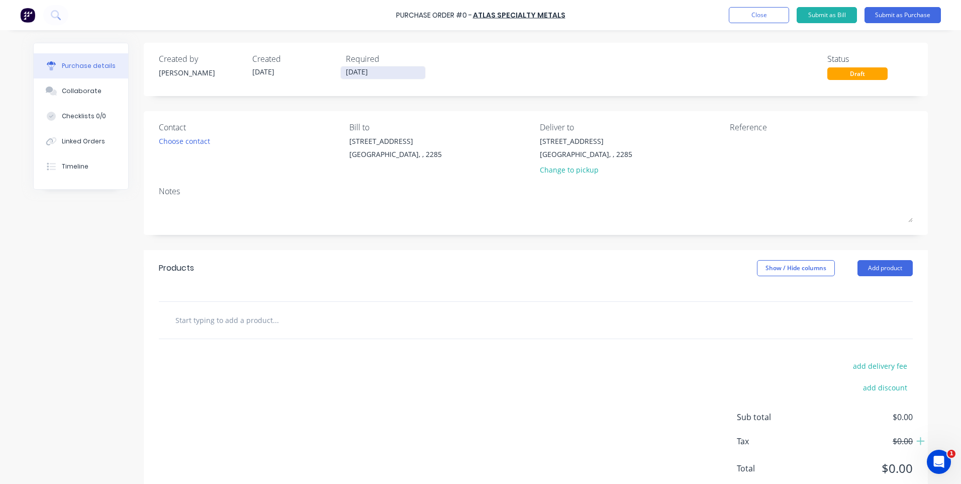
click at [381, 72] on input "[DATE]" at bounding box center [383, 72] width 84 height 13
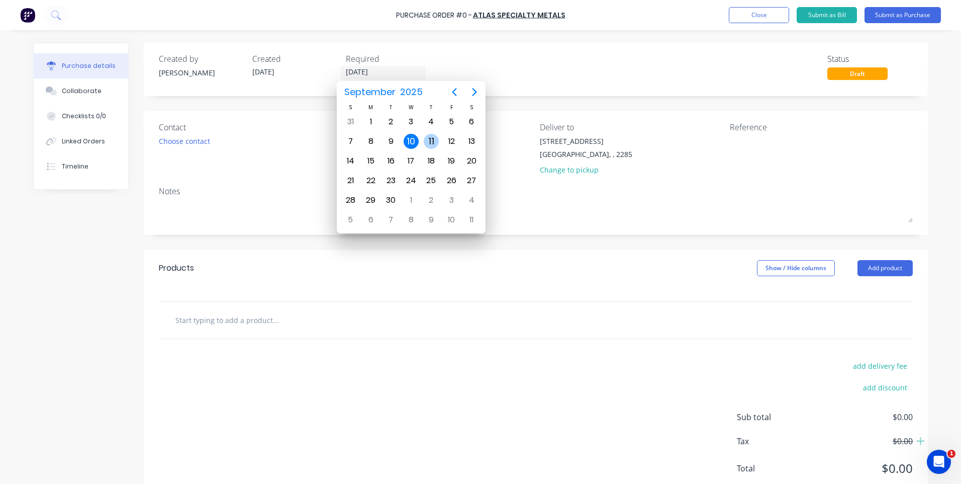
click at [429, 141] on div "11" at bounding box center [431, 141] width 15 height 15
type input "[DATE]"
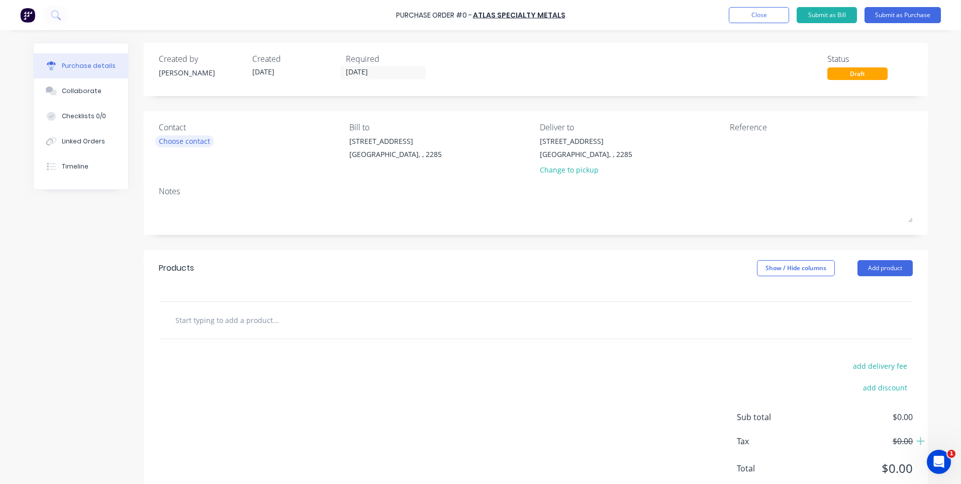
click at [185, 142] on div "Choose contact" at bounding box center [184, 141] width 51 height 11
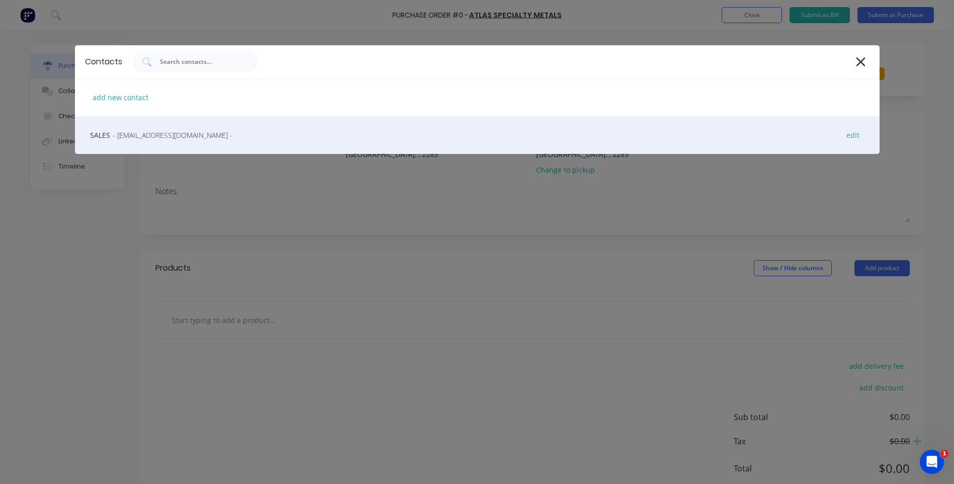
click at [185, 137] on span "- [EMAIL_ADDRESS][DOMAIN_NAME] -" at bounding box center [173, 135] width 120 height 11
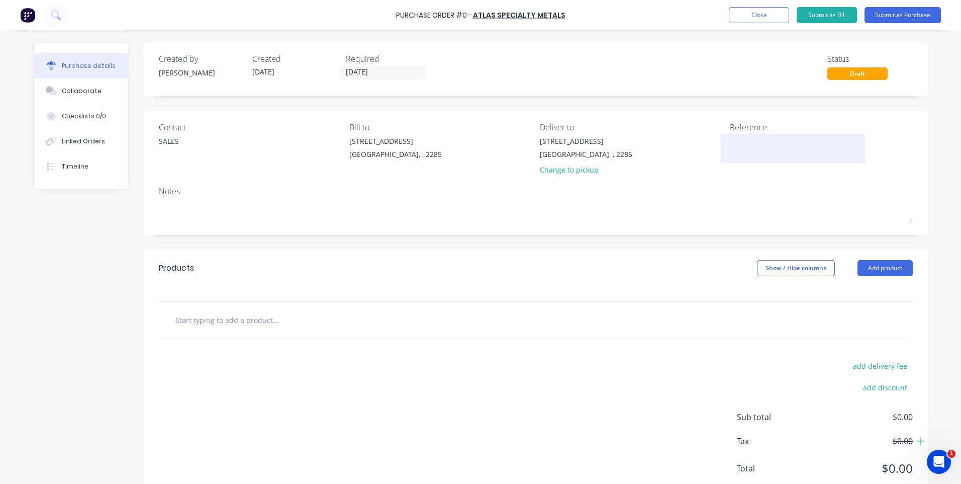
click at [755, 145] on textarea at bounding box center [793, 147] width 126 height 23
type textarea "45685"
type textarea "x"
type textarea "45685"
click at [669, 318] on div at bounding box center [536, 320] width 738 height 20
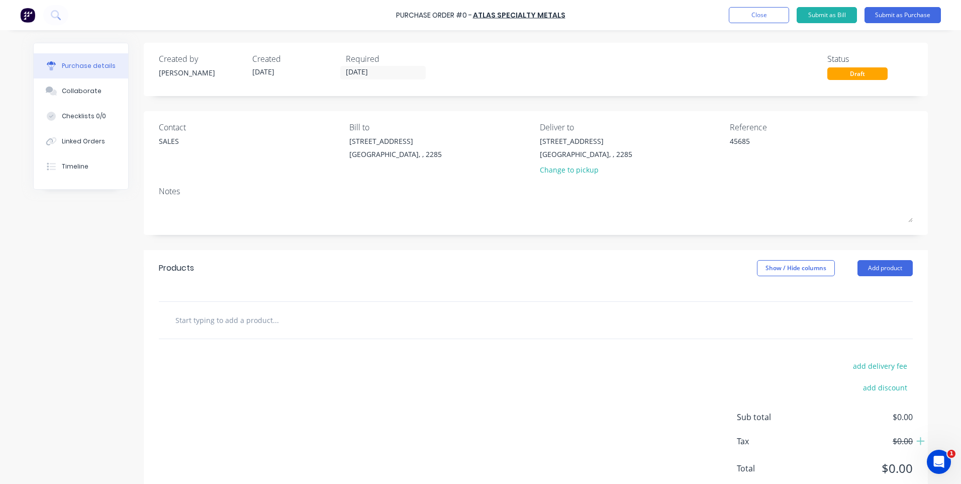
click at [256, 323] on input "text" at bounding box center [275, 320] width 201 height 20
click at [199, 320] on input "text" at bounding box center [275, 320] width 201 height 20
click at [884, 268] on button "Add product" at bounding box center [885, 268] width 55 height 16
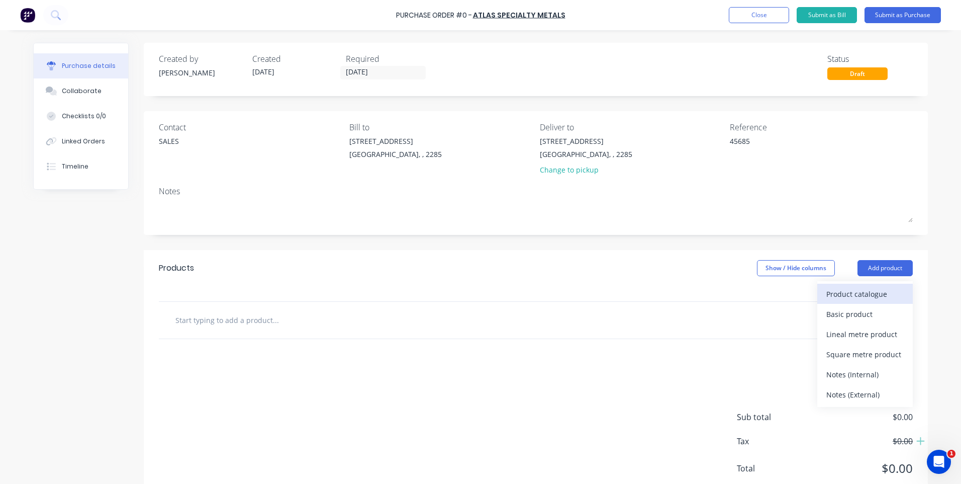
click at [852, 291] on div "Product catalogue" at bounding box center [865, 294] width 77 height 15
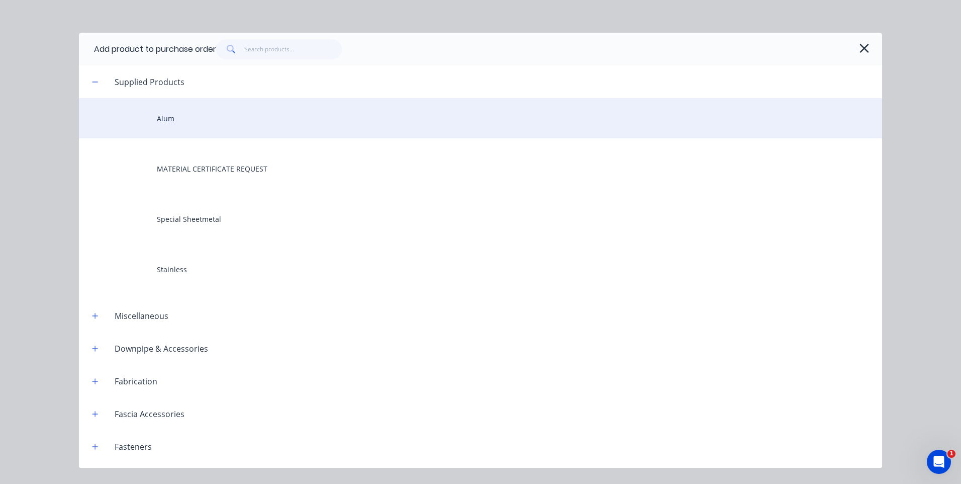
click at [169, 115] on div "Alum" at bounding box center [481, 118] width 804 height 40
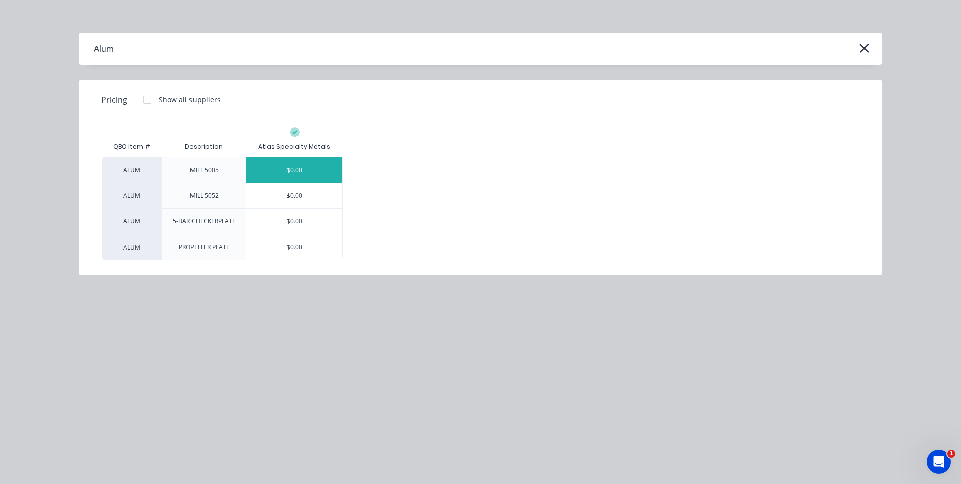
click at [301, 170] on div "$0.00" at bounding box center [294, 169] width 96 height 25
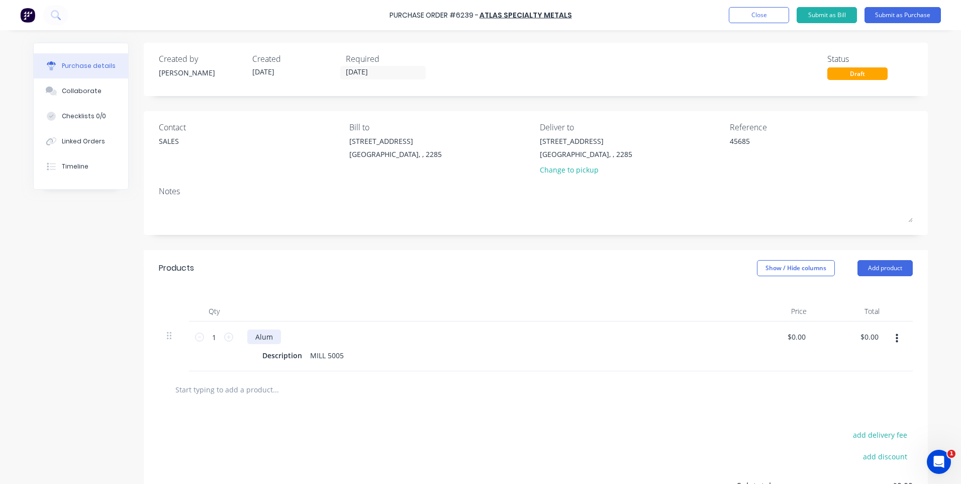
click at [252, 338] on div "Alum" at bounding box center [264, 336] width 34 height 15
type textarea "x"
click at [252, 338] on div "Alum" at bounding box center [264, 336] width 34 height 15
click at [273, 356] on div "Description" at bounding box center [282, 355] width 48 height 15
click at [273, 355] on div "Description" at bounding box center [282, 355] width 48 height 15
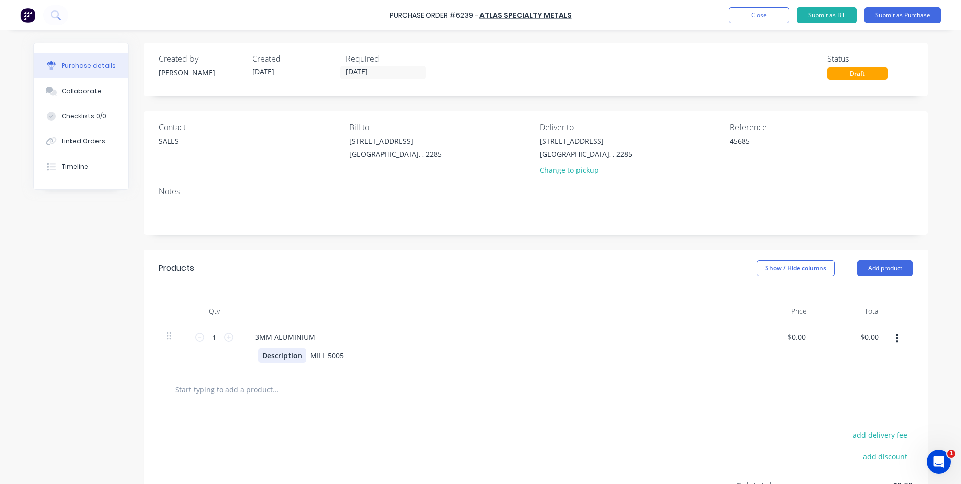
type textarea "x"
click at [273, 355] on div "Description" at bounding box center [282, 355] width 48 height 15
click at [212, 338] on input "1" at bounding box center [214, 336] width 20 height 15
type textarea "x"
type input "13"
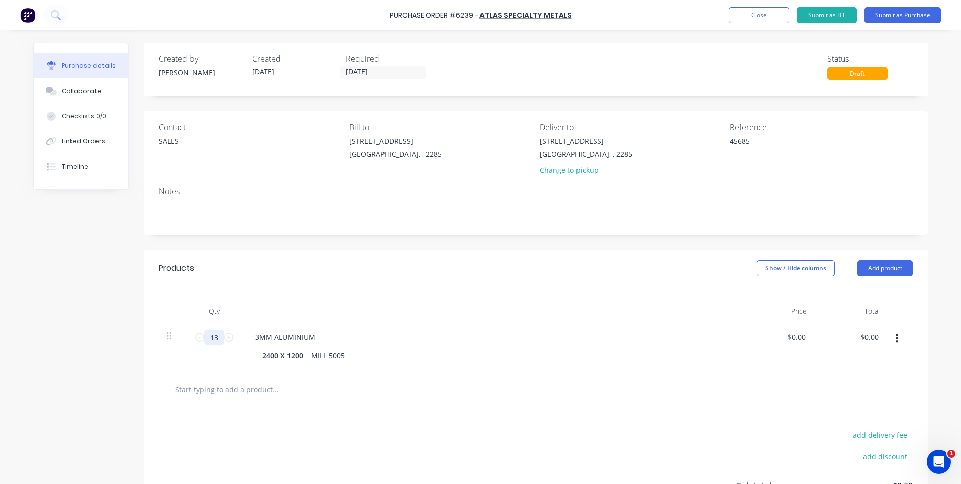
type textarea "x"
type input "13"
click at [446, 362] on div "2400 X 1200 MILL 5005" at bounding box center [488, 355] width 461 height 15
click at [564, 173] on div "Change to pickup" at bounding box center [586, 169] width 93 height 11
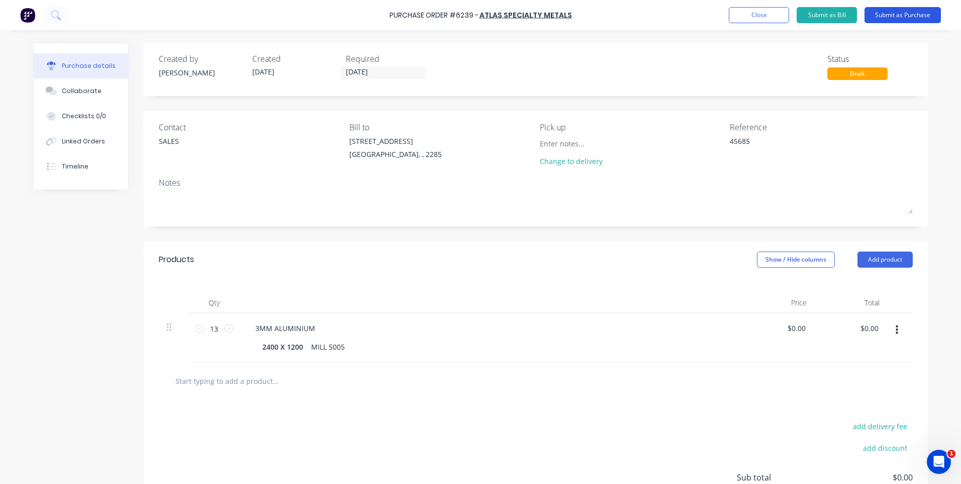
click at [903, 18] on button "Submit as Purchase" at bounding box center [903, 15] width 76 height 16
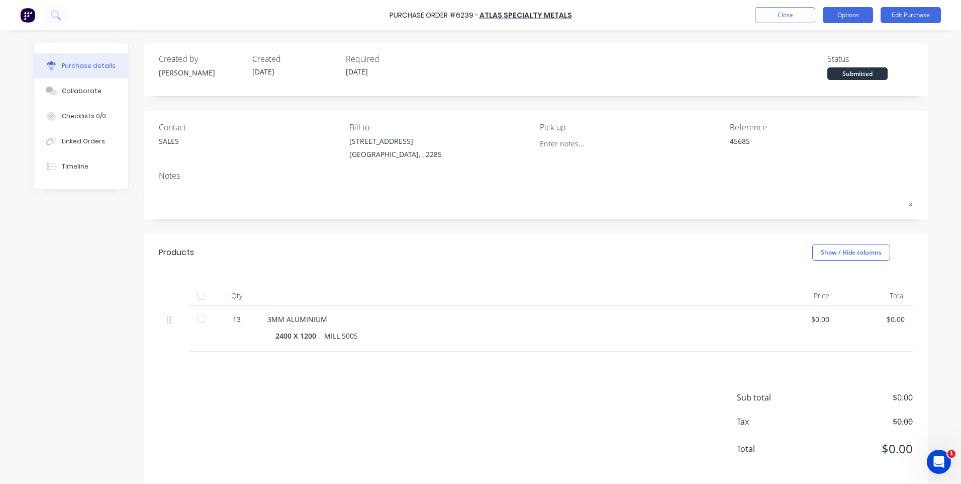
click at [844, 16] on button "Options" at bounding box center [848, 15] width 50 height 16
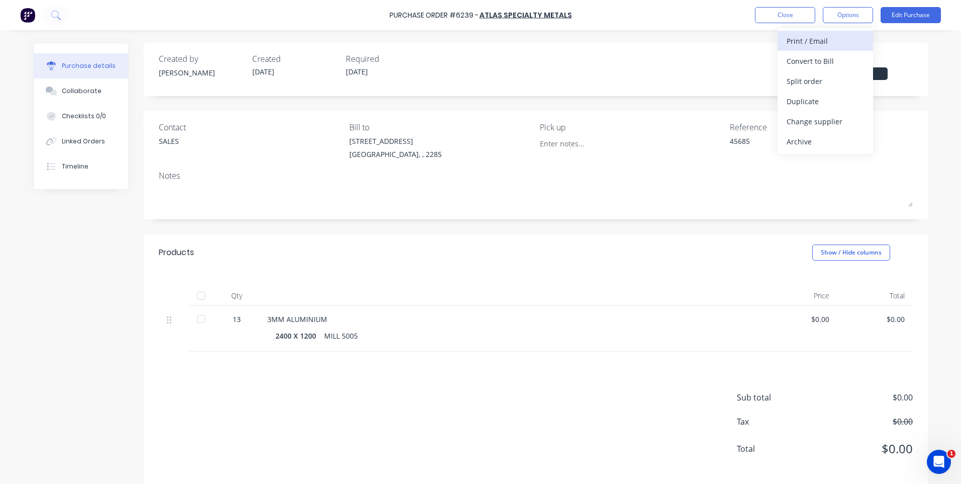
click at [808, 42] on div "Print / Email" at bounding box center [825, 41] width 77 height 15
click at [818, 82] on div "Without pricing" at bounding box center [825, 81] width 77 height 15
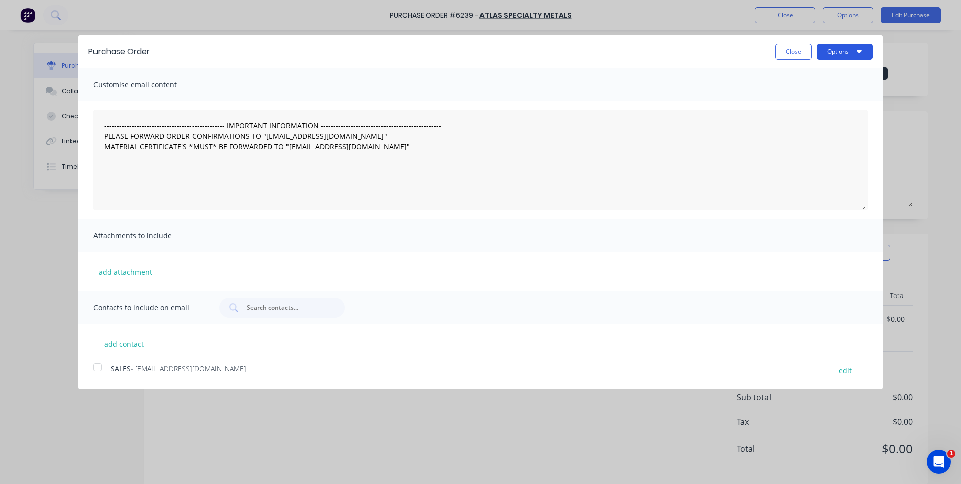
click at [851, 50] on button "Options" at bounding box center [845, 52] width 56 height 16
click at [801, 75] on div "Print" at bounding box center [824, 77] width 77 height 15
click at [800, 51] on button "Close" at bounding box center [793, 52] width 37 height 16
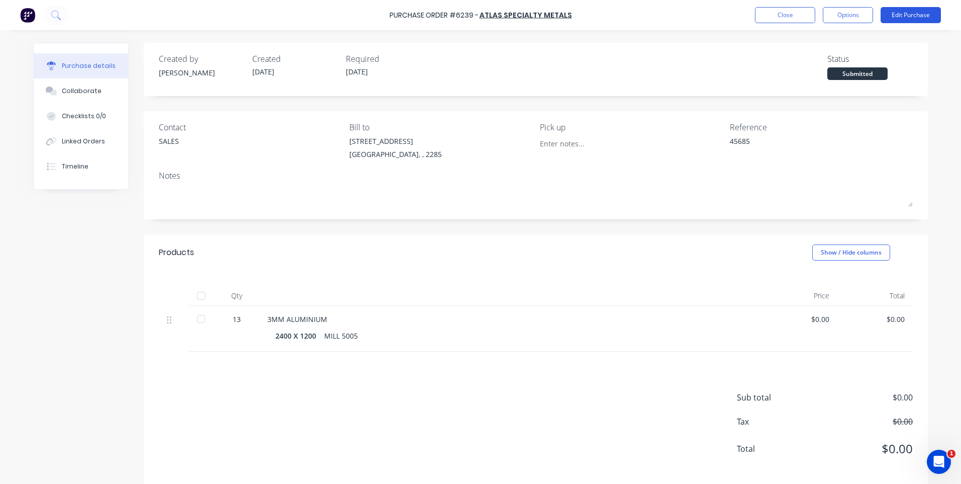
click at [905, 12] on button "Edit Purchase" at bounding box center [911, 15] width 60 height 16
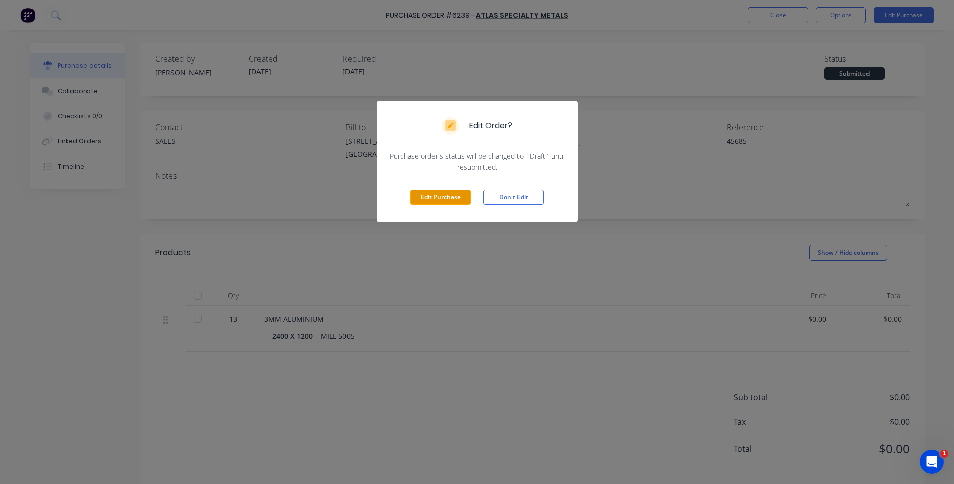
click at [456, 202] on button "Edit Purchase" at bounding box center [440, 197] width 60 height 15
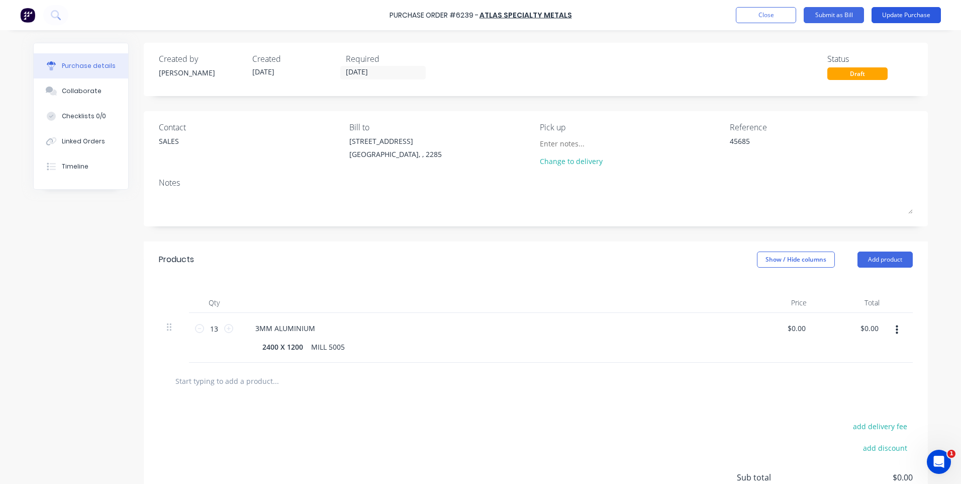
click at [897, 14] on button "Update Purchase" at bounding box center [906, 15] width 69 height 16
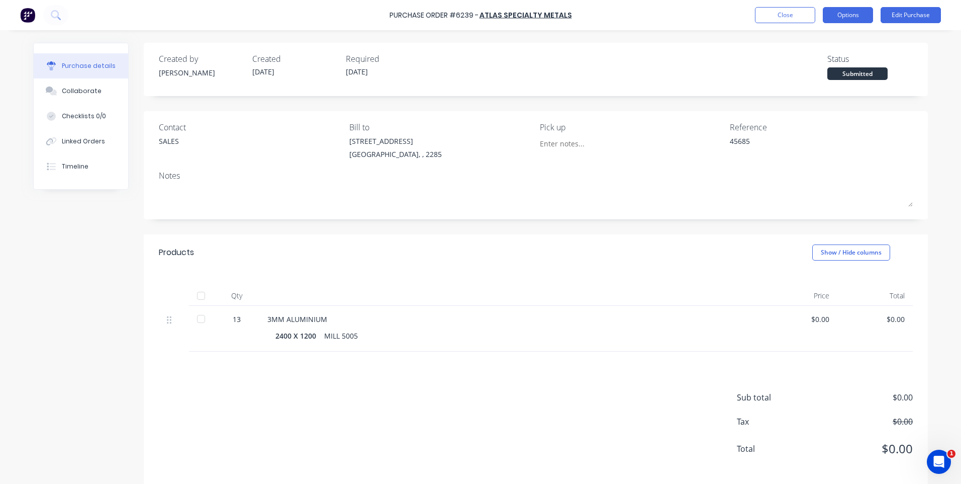
click at [855, 15] on button "Options" at bounding box center [848, 15] width 50 height 16
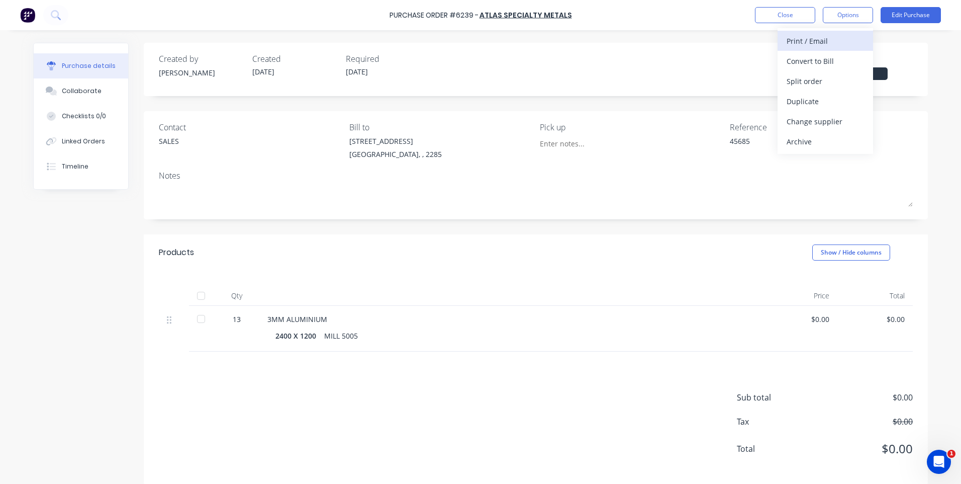
click at [800, 41] on div "Print / Email" at bounding box center [825, 41] width 77 height 15
click at [799, 82] on div "Without pricing" at bounding box center [825, 81] width 77 height 15
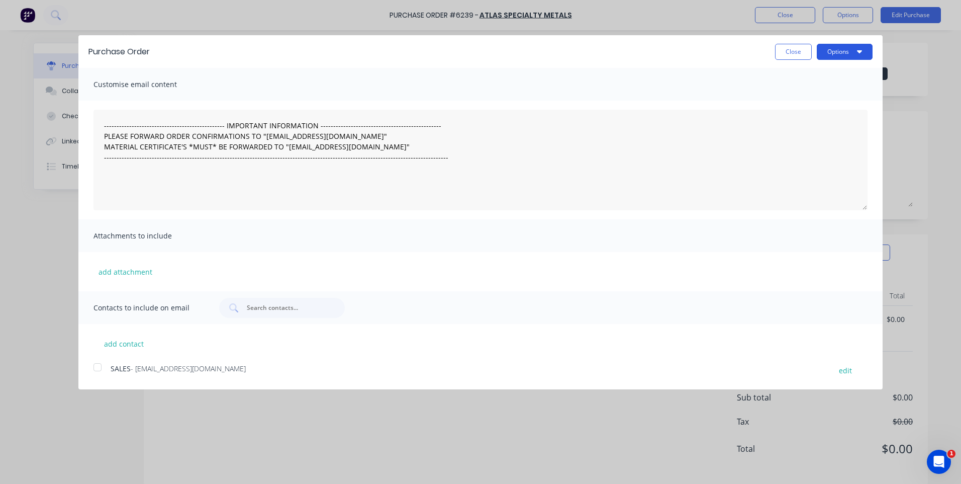
click at [845, 53] on button "Options" at bounding box center [845, 52] width 56 height 16
click at [803, 76] on div "Print" at bounding box center [824, 77] width 77 height 15
type textarea "x"
